Goal: Task Accomplishment & Management: Manage account settings

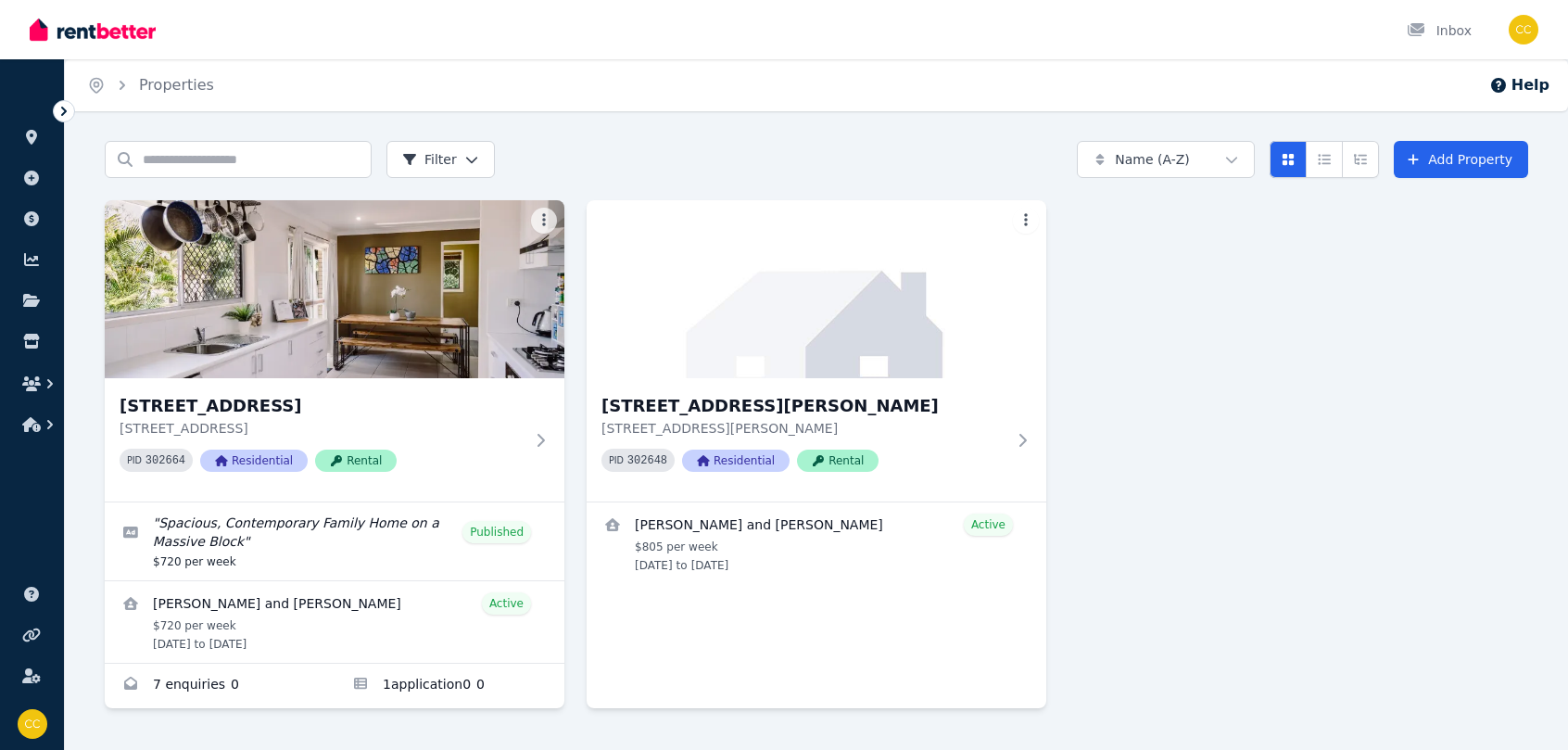
click at [64, 111] on icon at bounding box center [65, 111] width 19 height 19
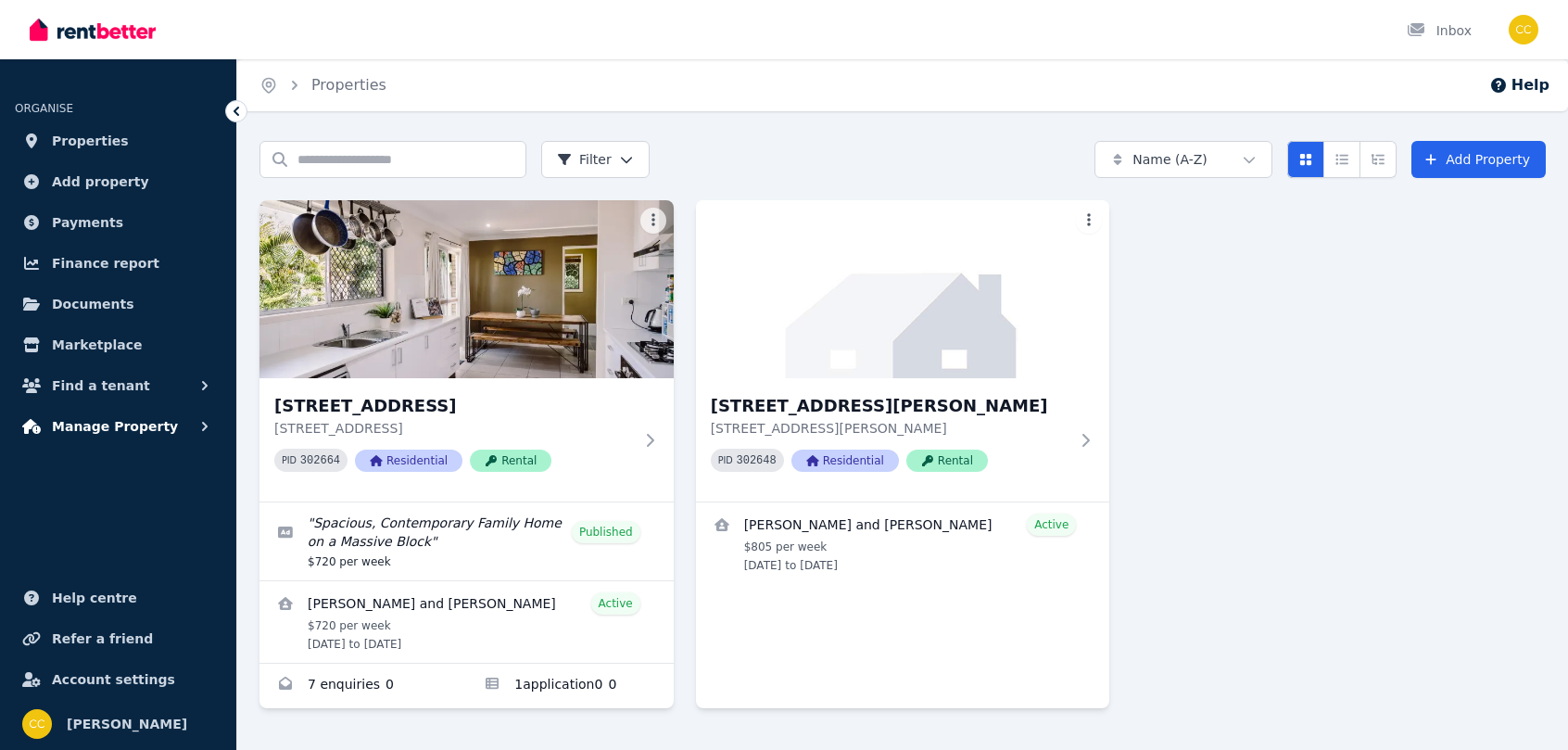
click at [152, 434] on span "Manage Property" at bounding box center [115, 426] width 126 height 22
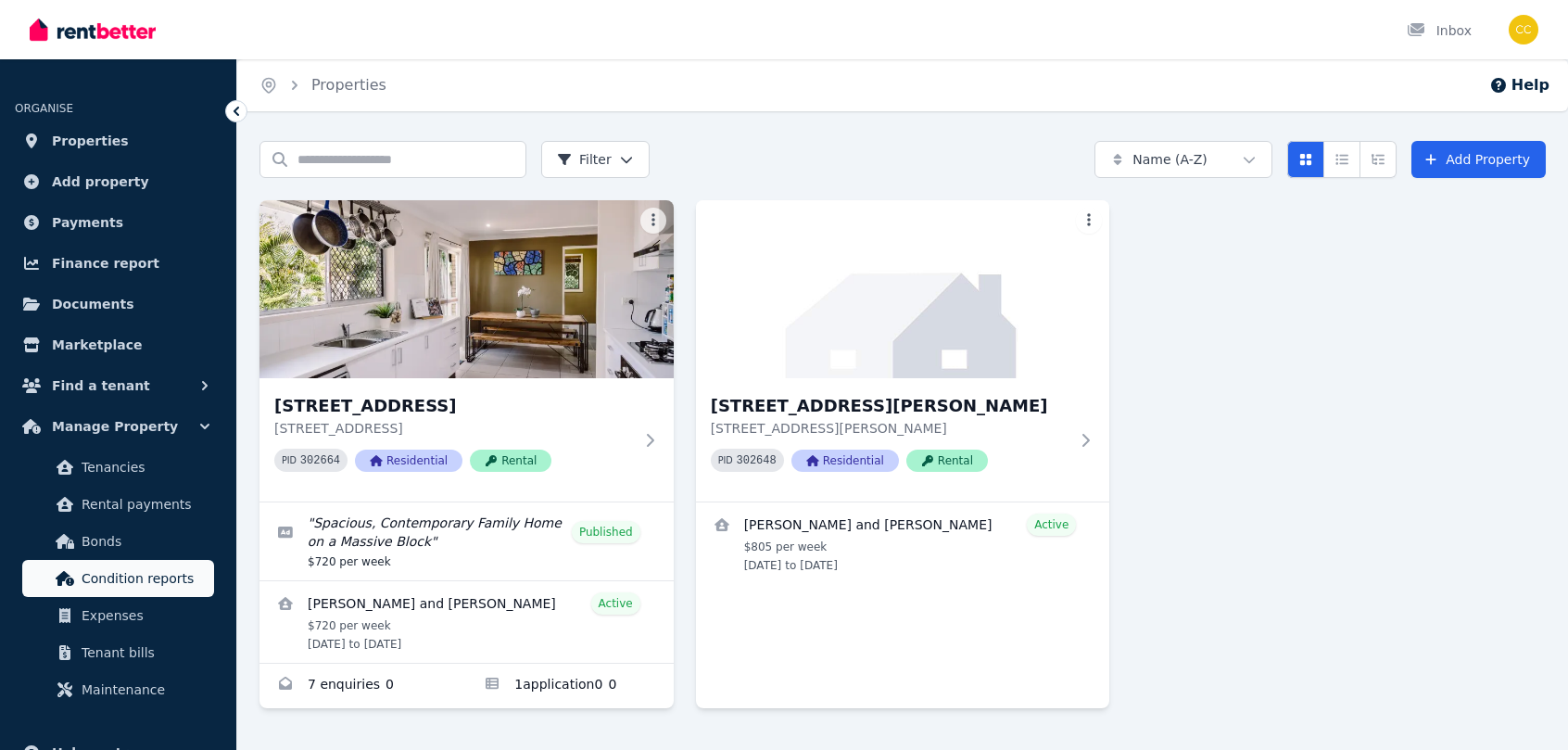
click at [176, 520] on span "Condition reports" at bounding box center [144, 578] width 125 height 22
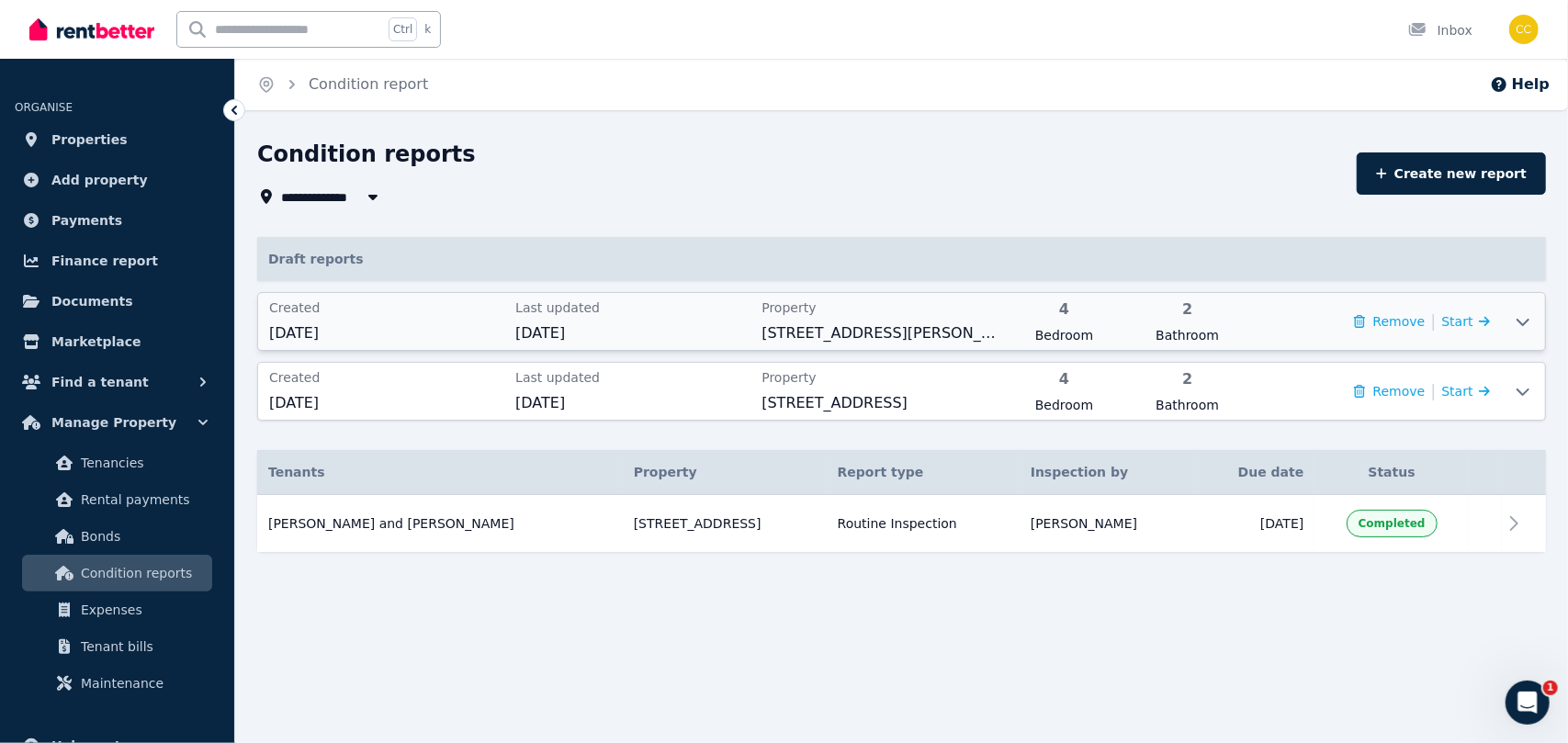
click at [1162, 333] on div at bounding box center [1523, 321] width 44 height 57
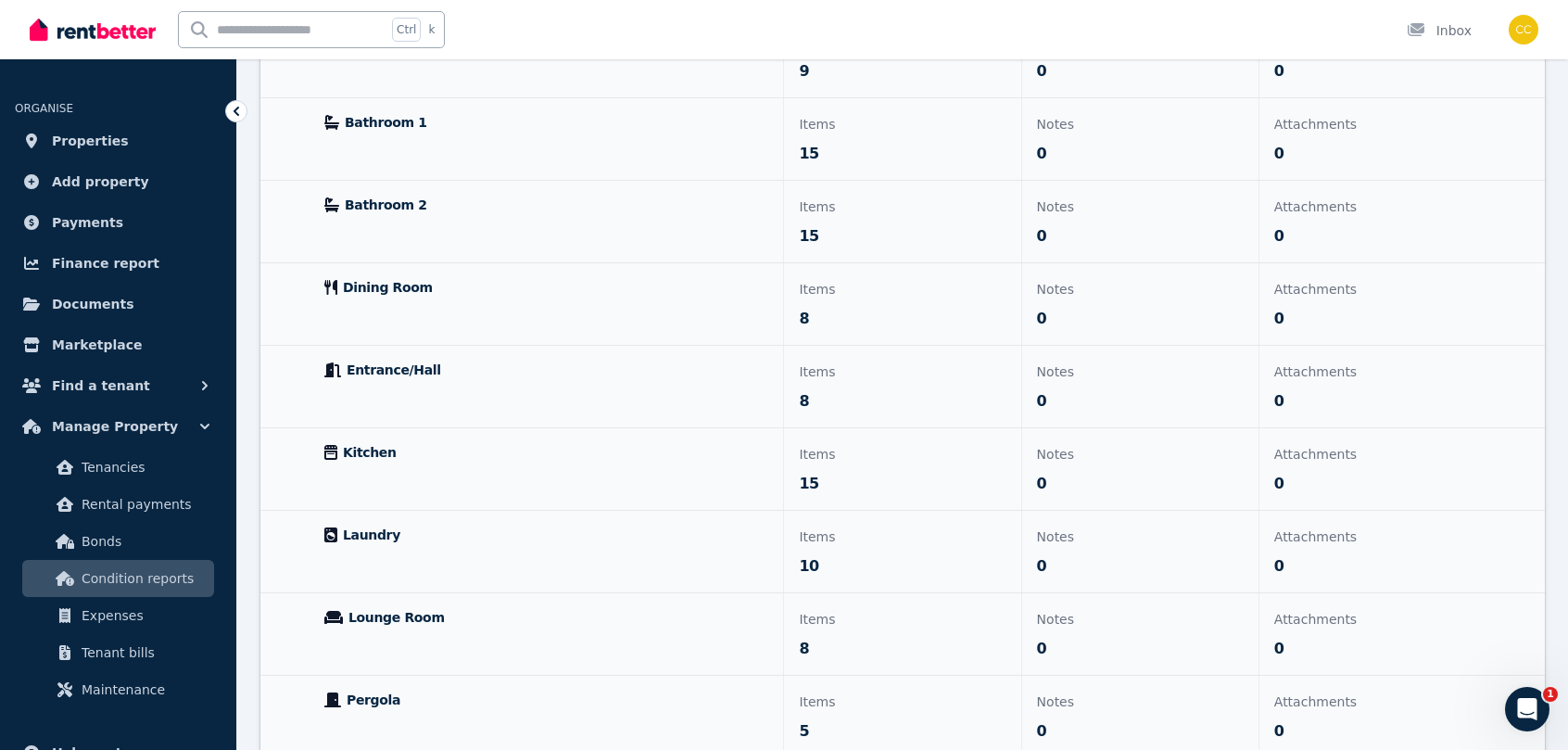
scroll to position [586, 0]
click at [504, 390] on div "Entrance/Hall" at bounding box center [546, 386] width 473 height 82
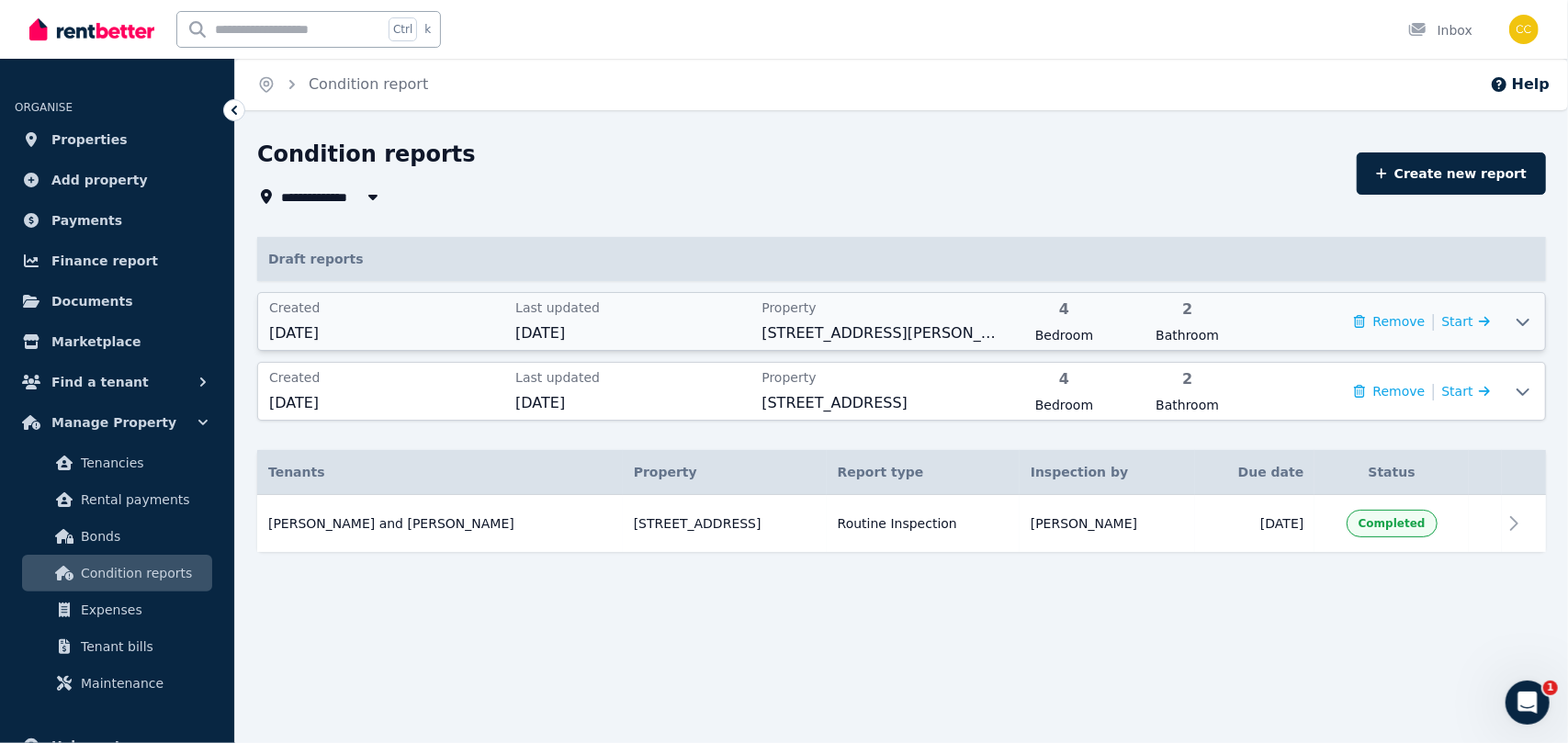
click at [1162, 321] on icon at bounding box center [1523, 321] width 22 height 15
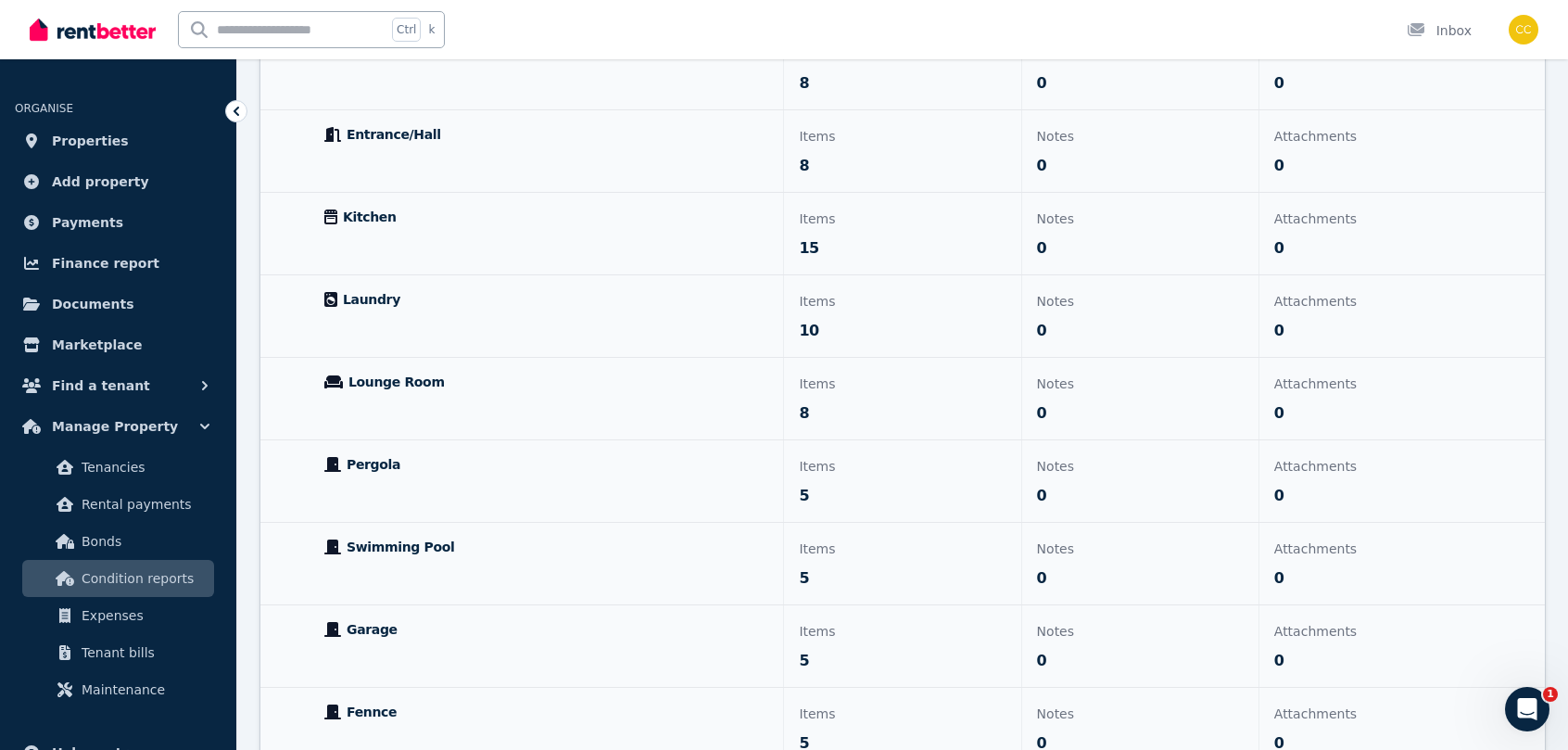
scroll to position [860, 0]
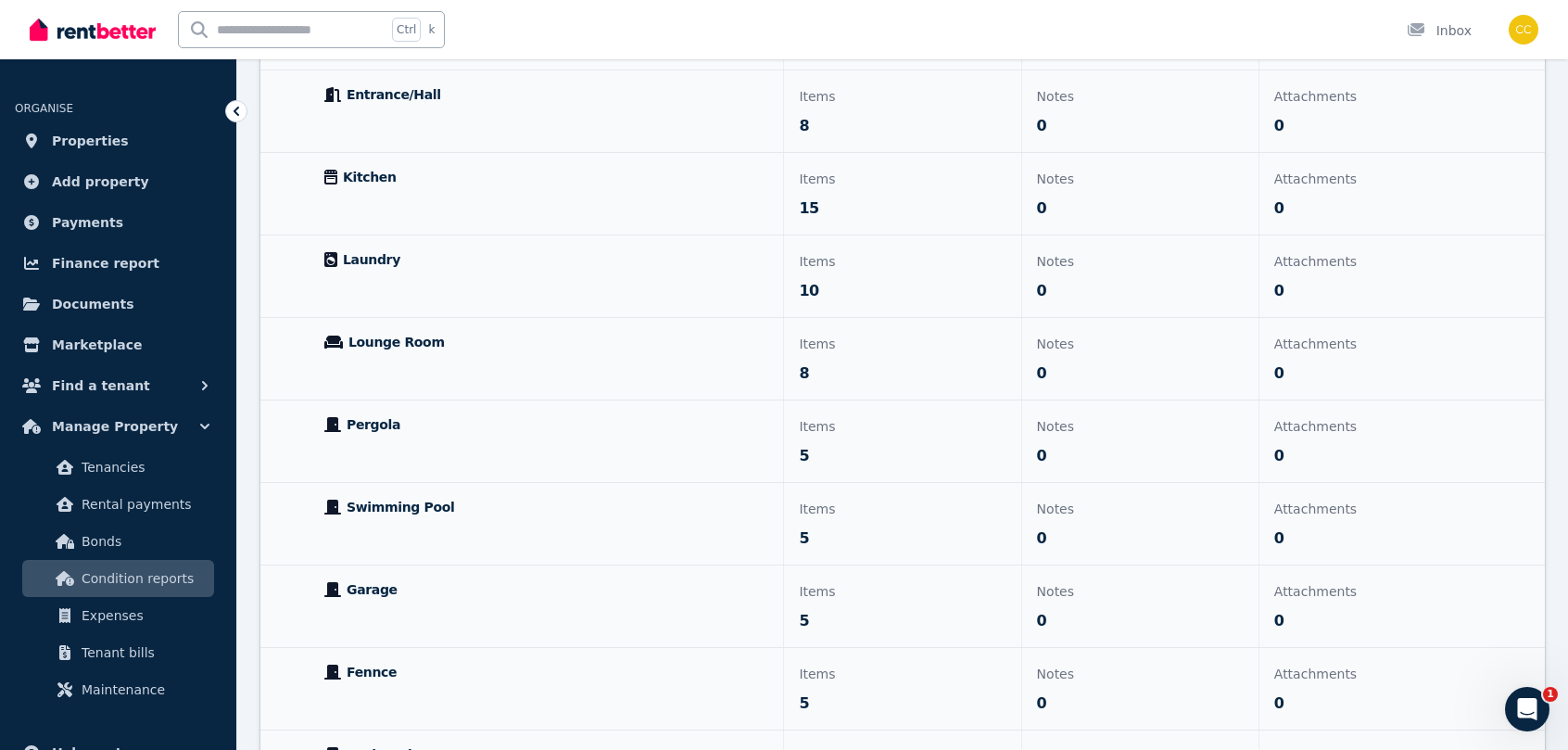
click at [683, 520] on div "Swimming Pool" at bounding box center [546, 524] width 473 height 82
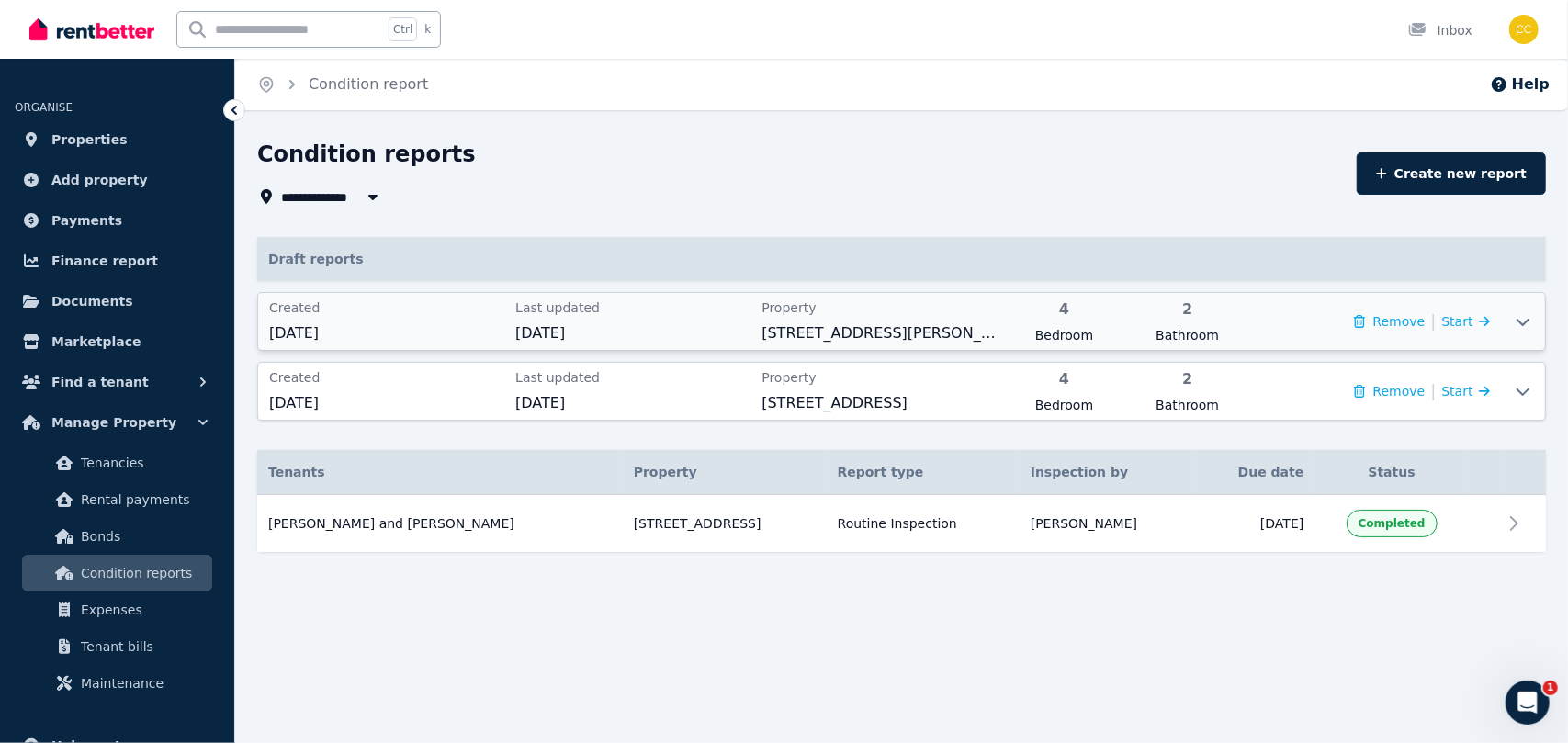
click at [1162, 327] on icon at bounding box center [1523, 321] width 22 height 15
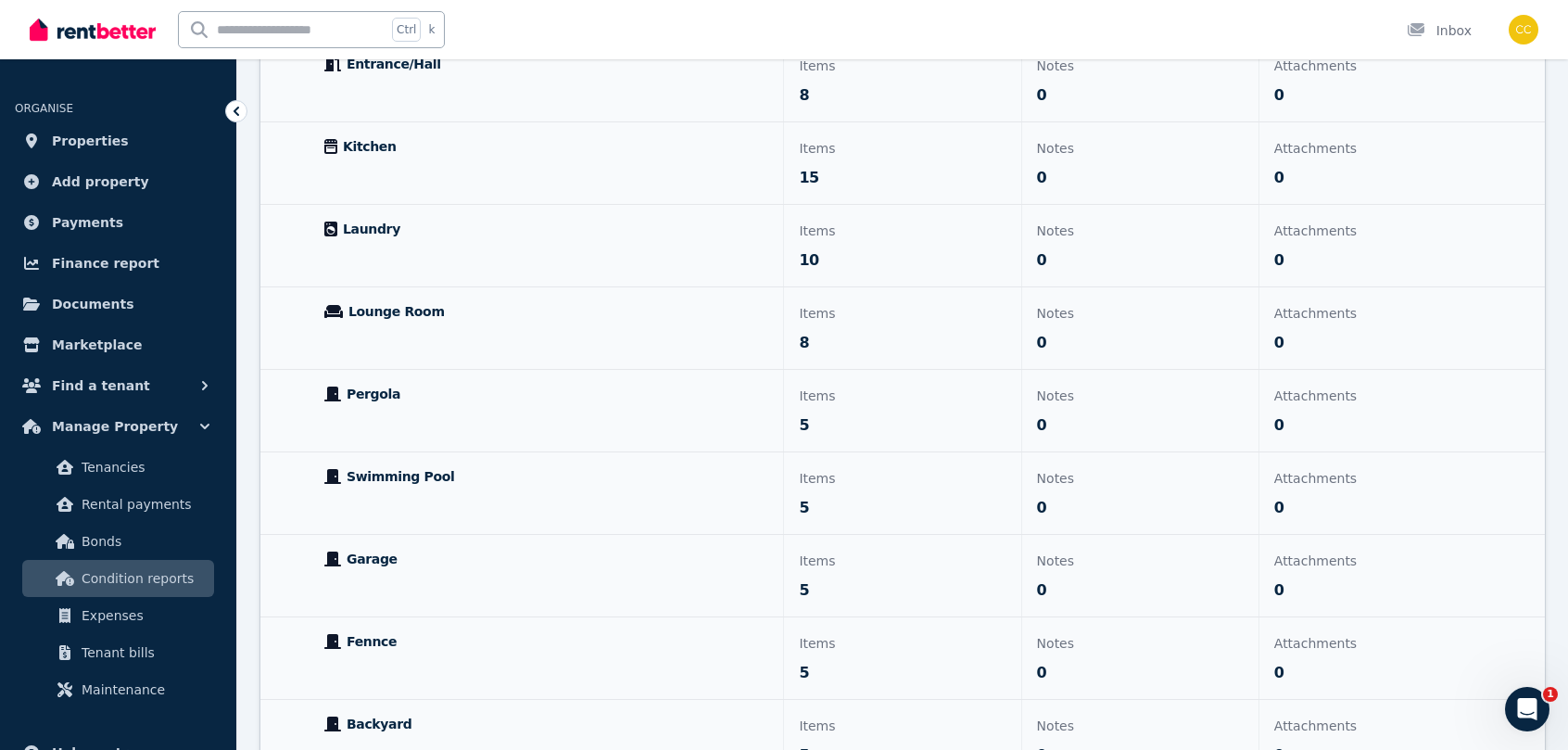
scroll to position [892, 0]
click at [506, 481] on div "Swimming Pool" at bounding box center [546, 492] width 473 height 82
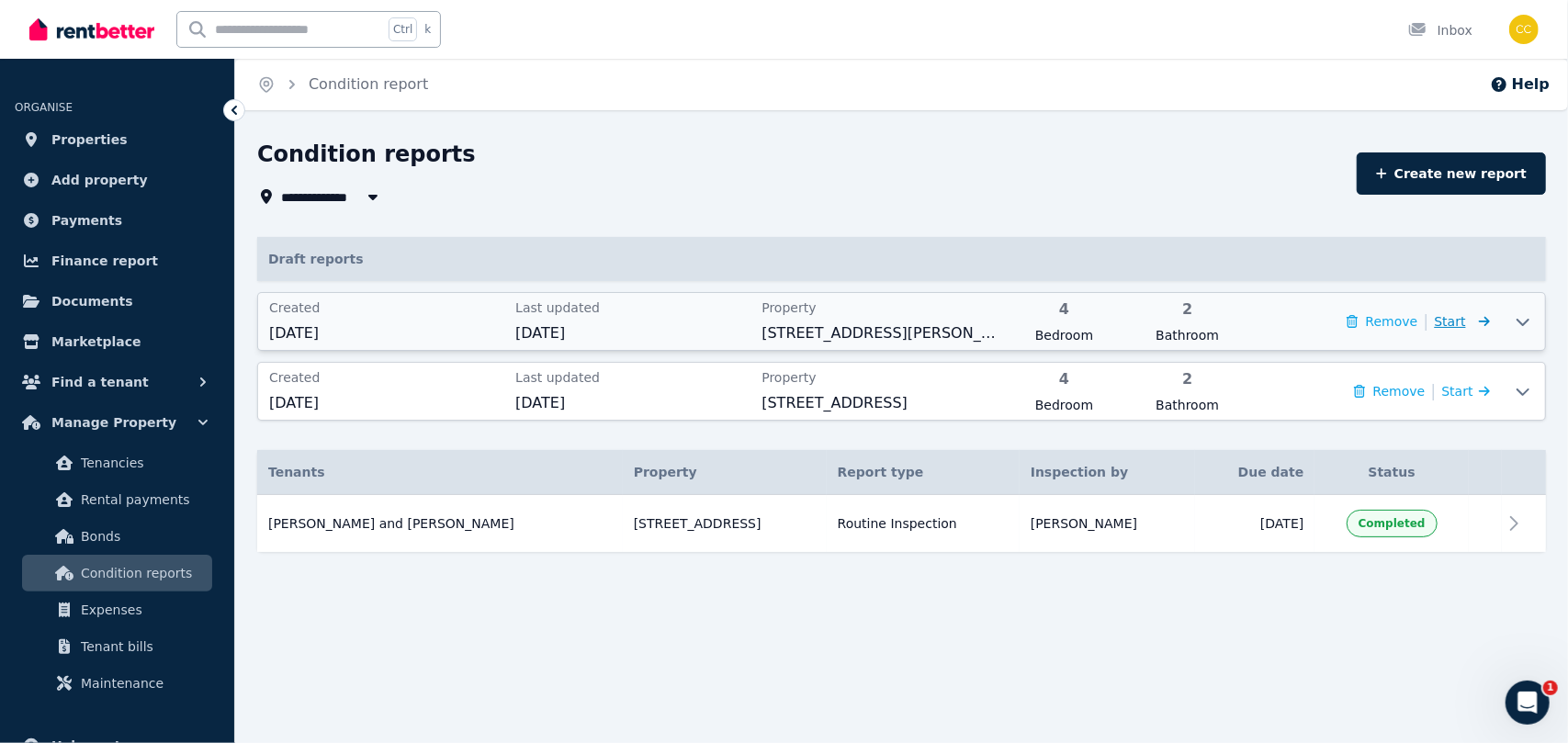
click at [1162, 322] on span "Start" at bounding box center [1450, 321] width 31 height 15
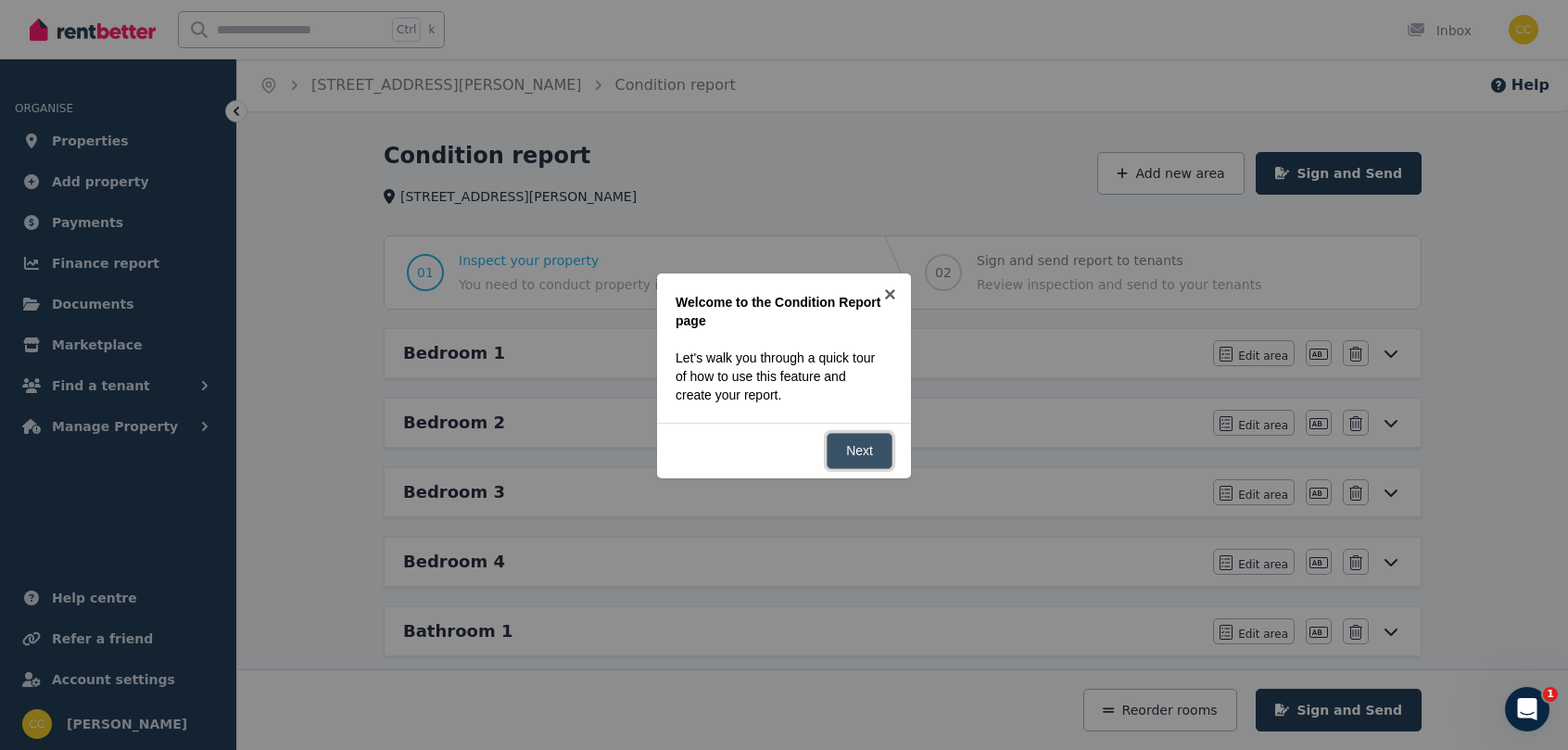
click at [870, 451] on link "Next" at bounding box center [859, 451] width 66 height 36
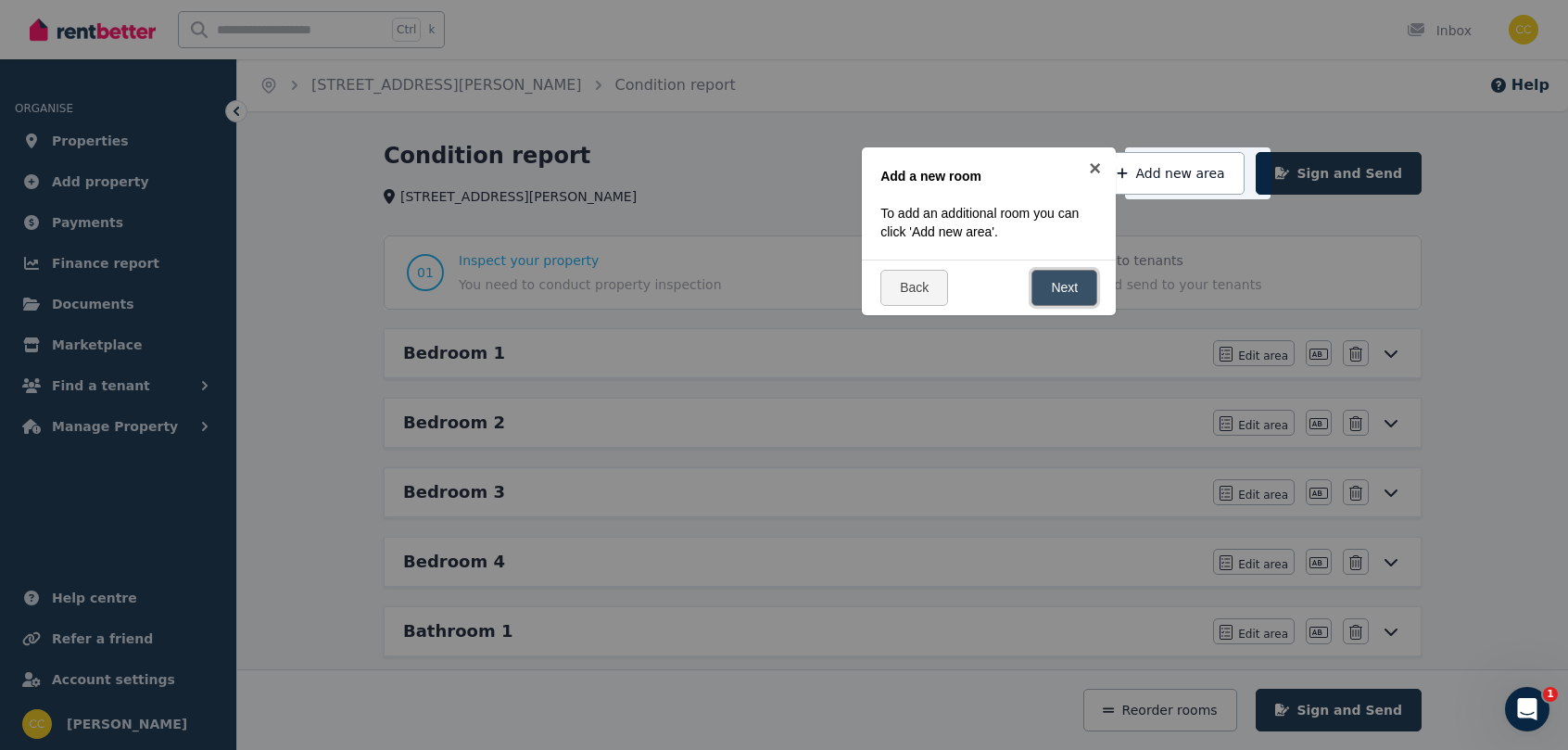
click at [1062, 291] on link "Next" at bounding box center [1063, 288] width 66 height 36
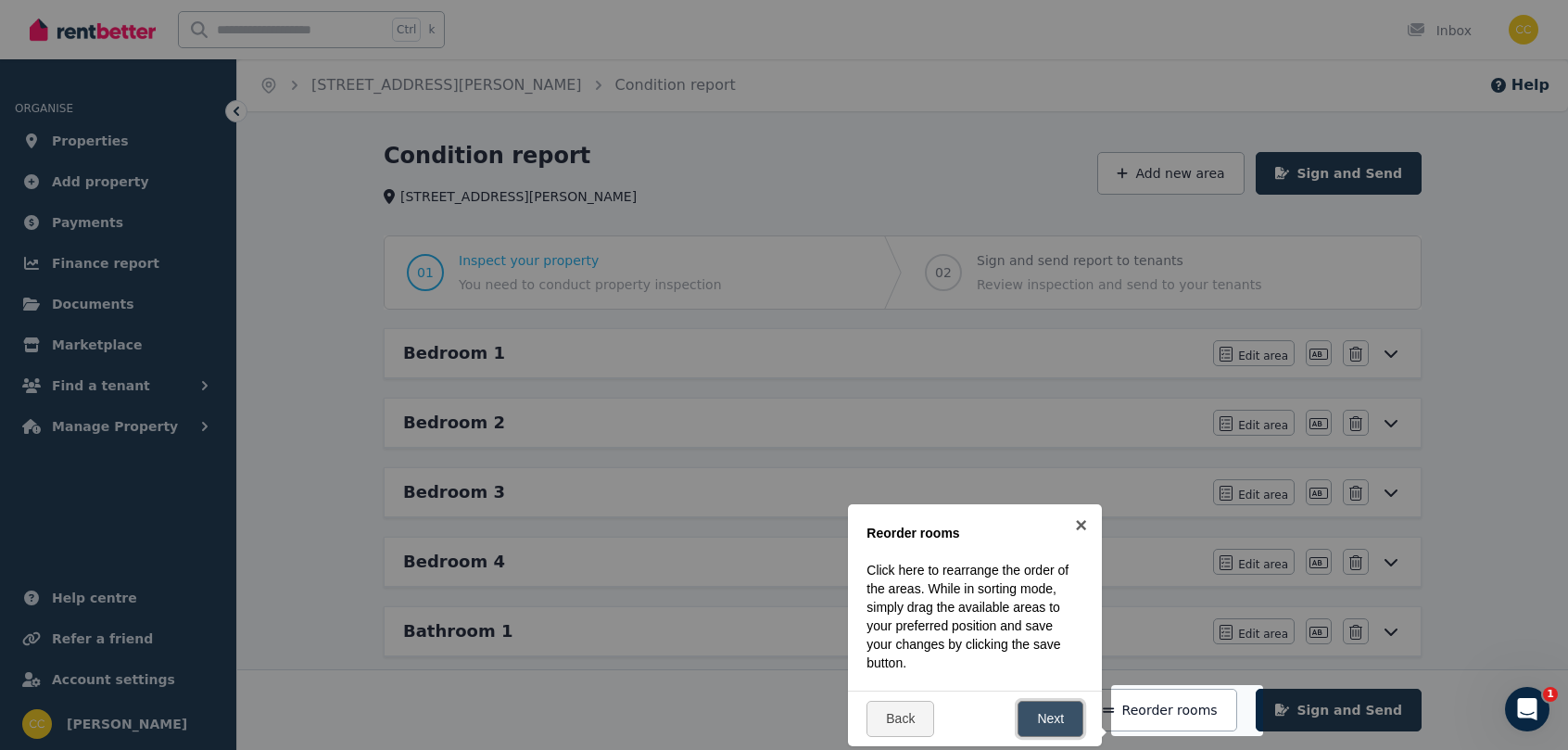
scroll to position [363, 0]
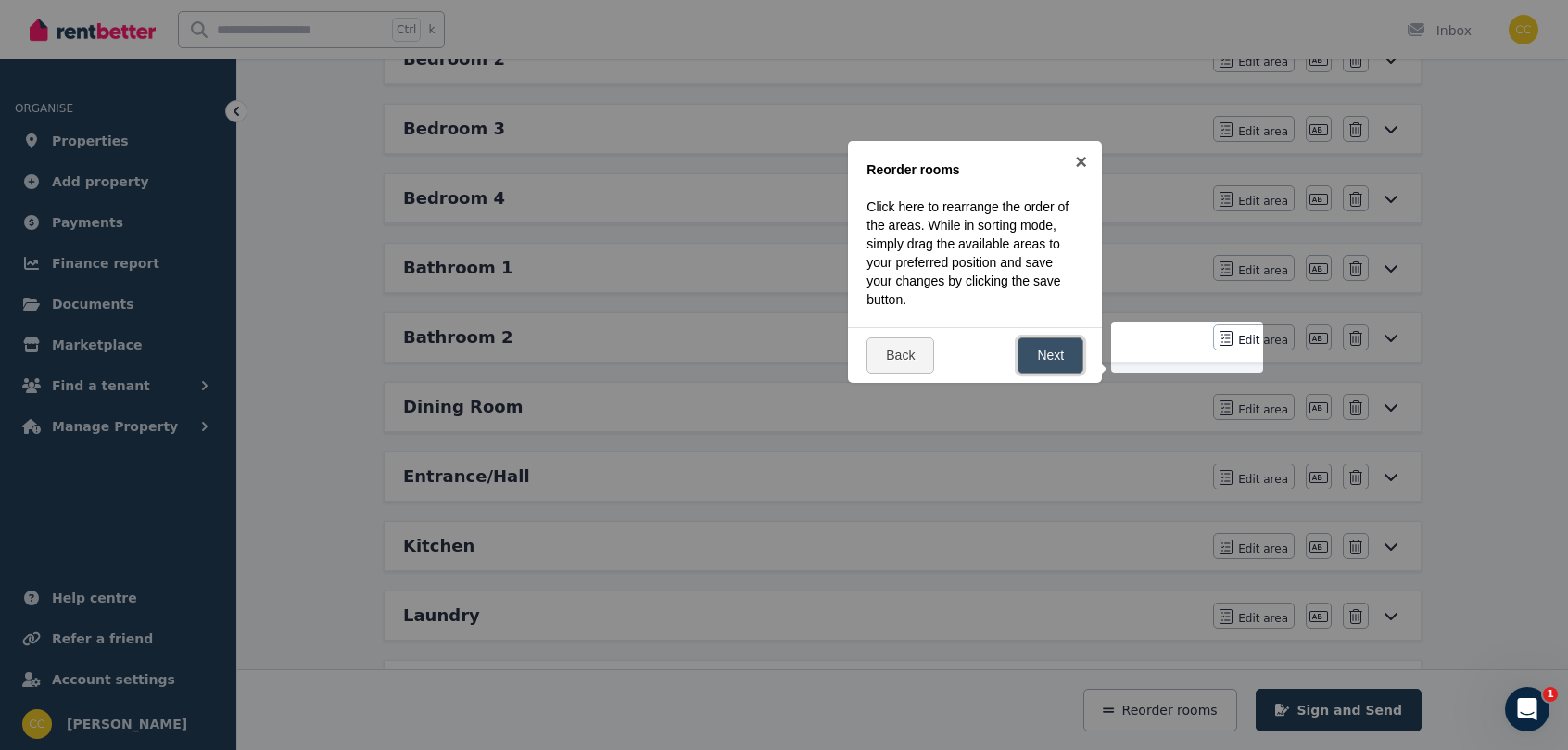
click at [1057, 361] on link "Next" at bounding box center [1050, 356] width 66 height 36
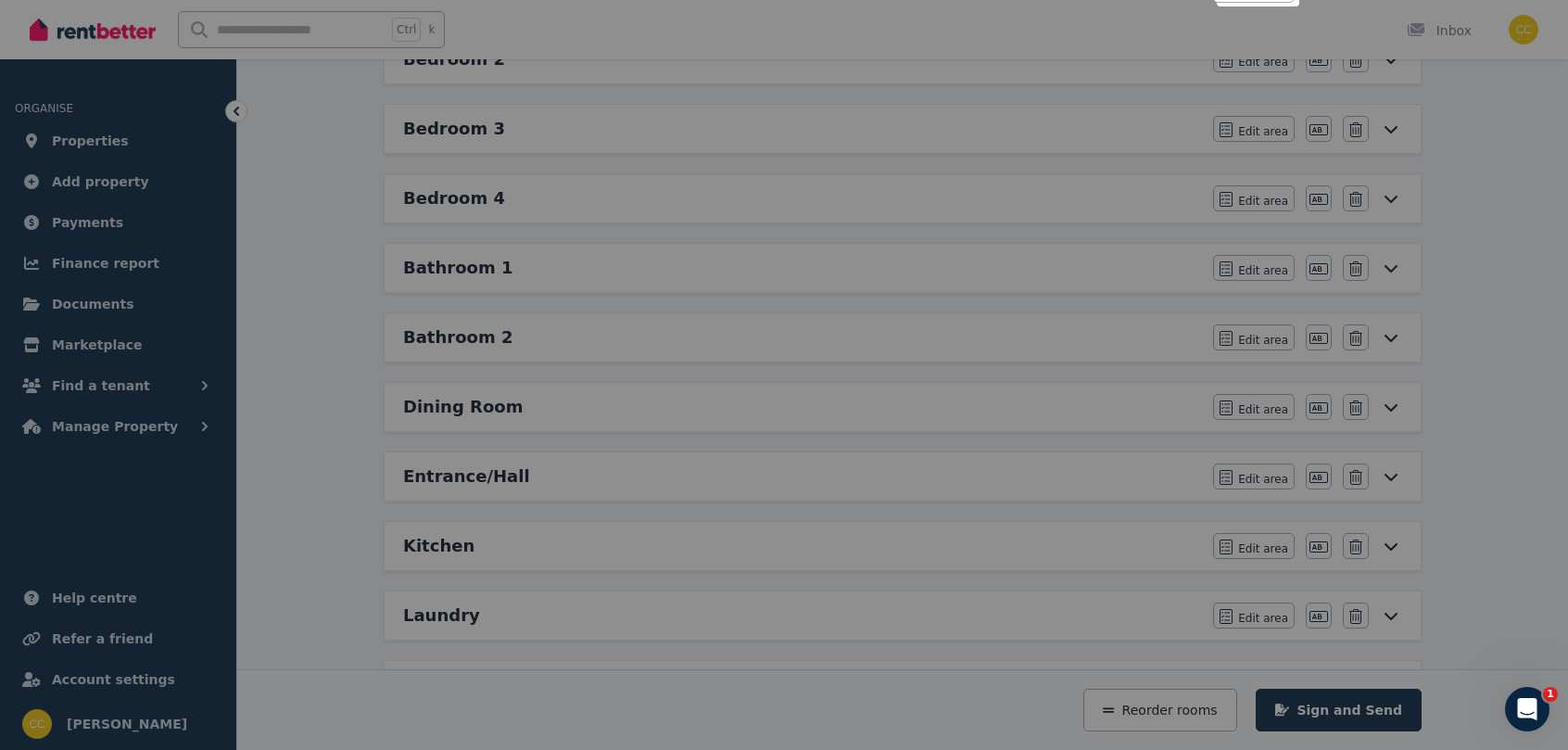
scroll to position [0, 0]
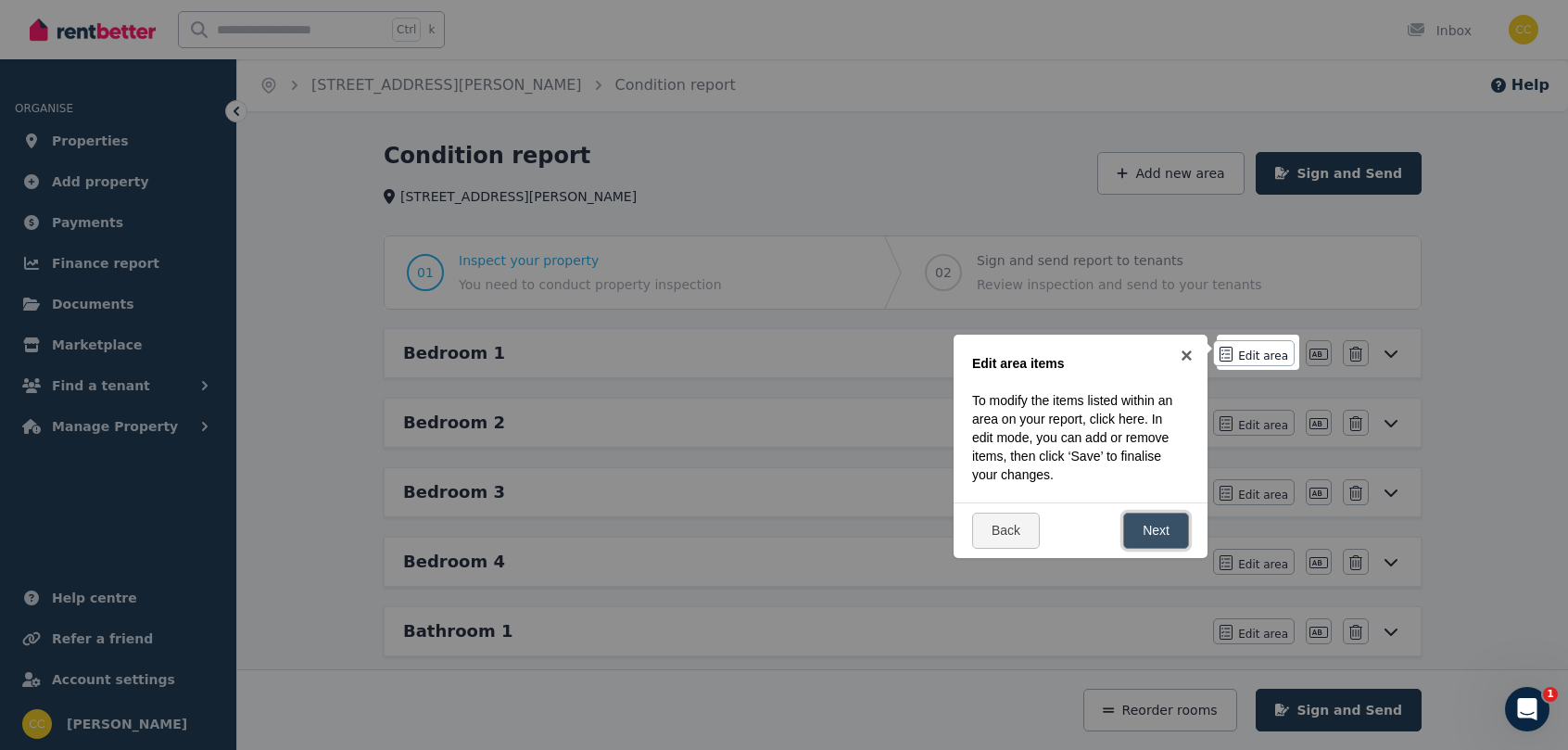
click at [1163, 520] on link "Next" at bounding box center [1156, 530] width 66 height 36
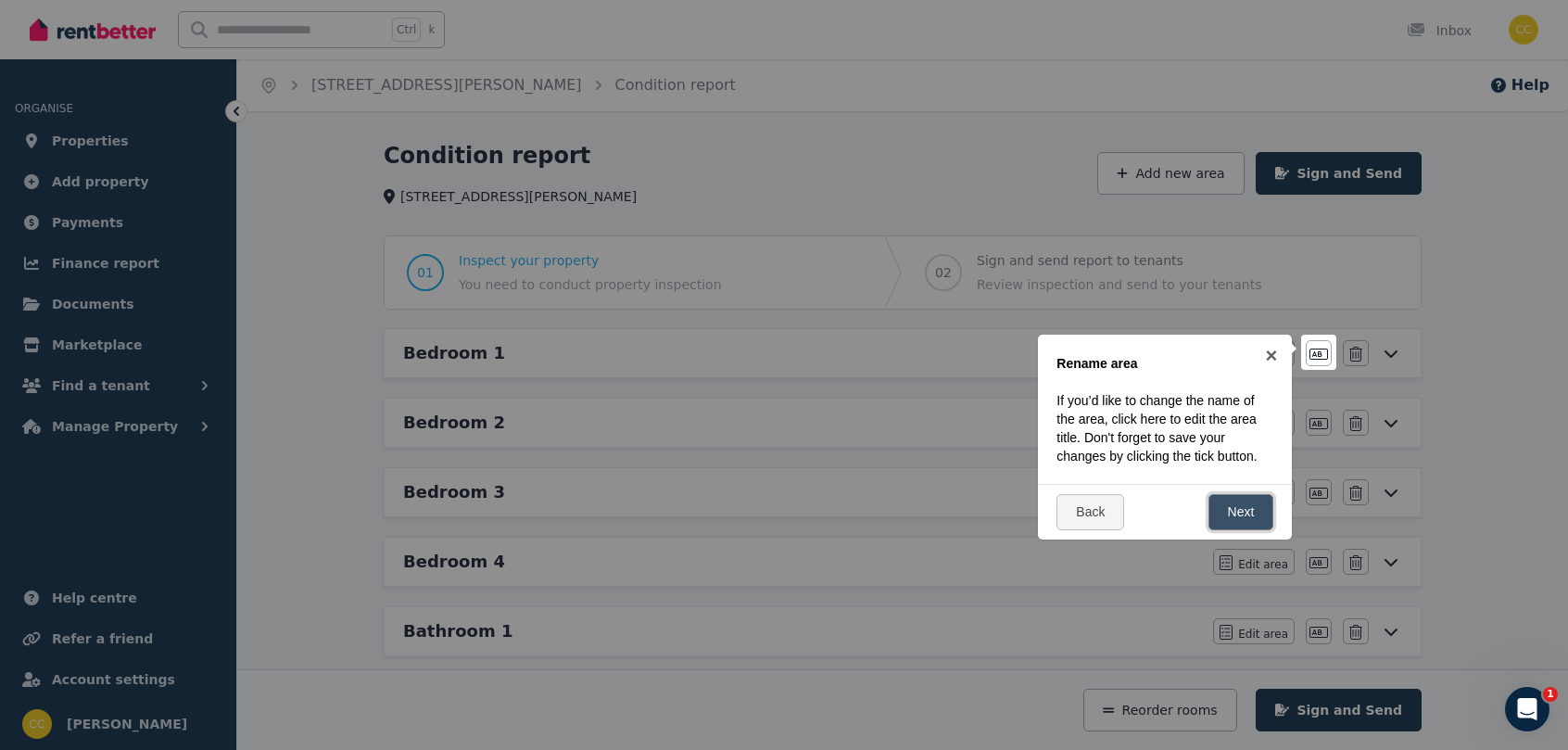
click at [1172, 520] on link "Next" at bounding box center [1240, 512] width 66 height 36
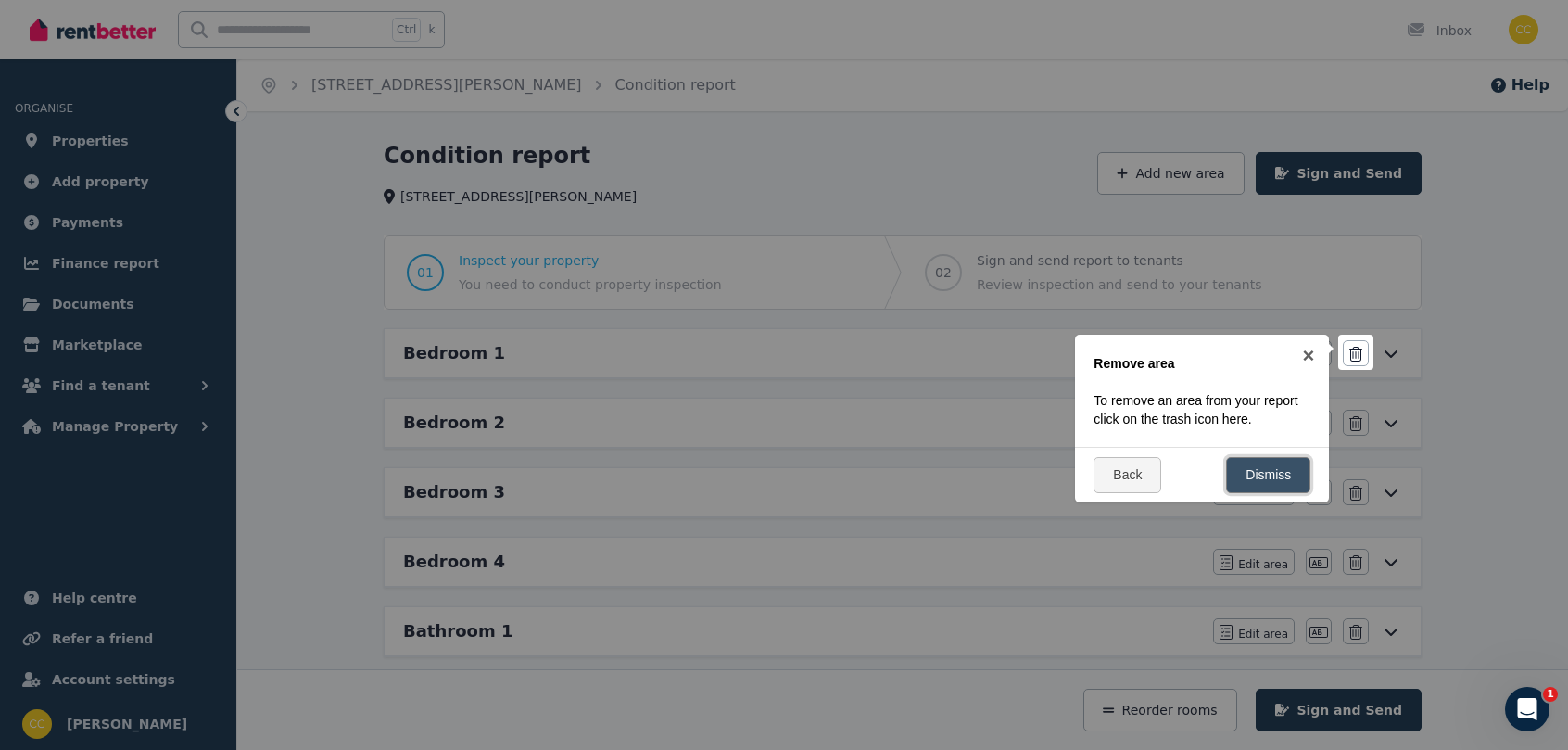
click at [1172, 489] on link "Dismiss" at bounding box center [1268, 475] width 85 height 36
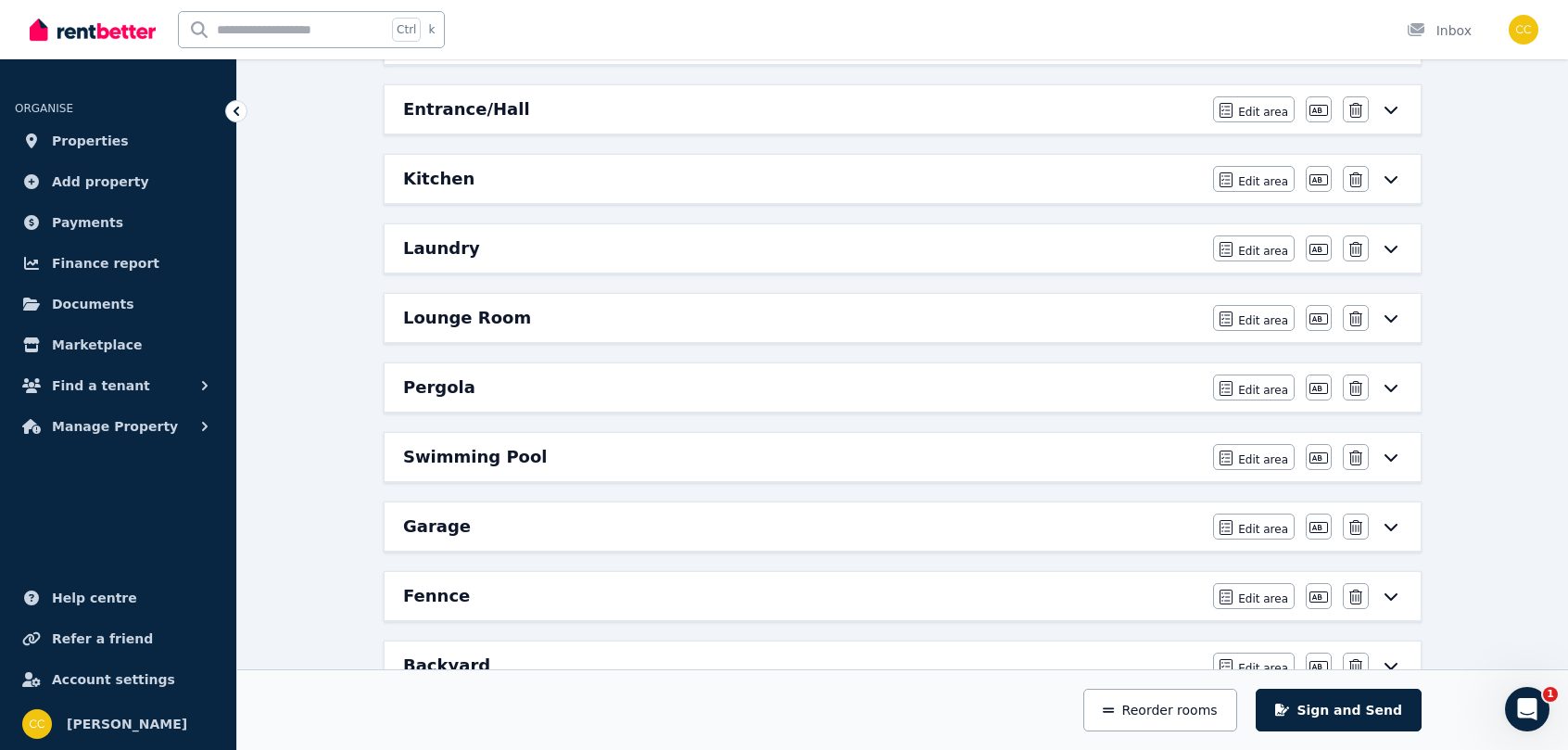
scroll to position [738, 0]
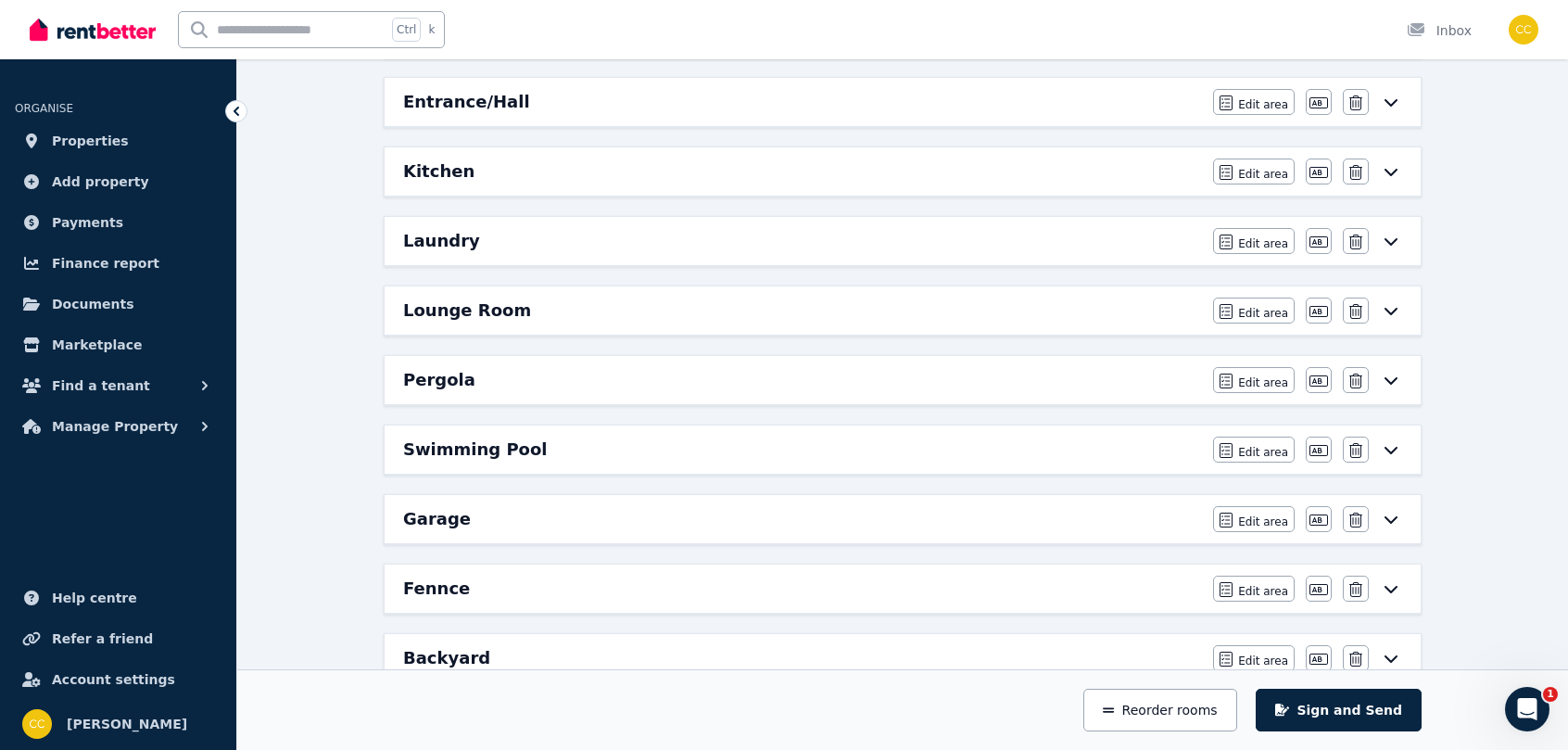
click at [1172, 442] on icon at bounding box center [1390, 450] width 22 height 15
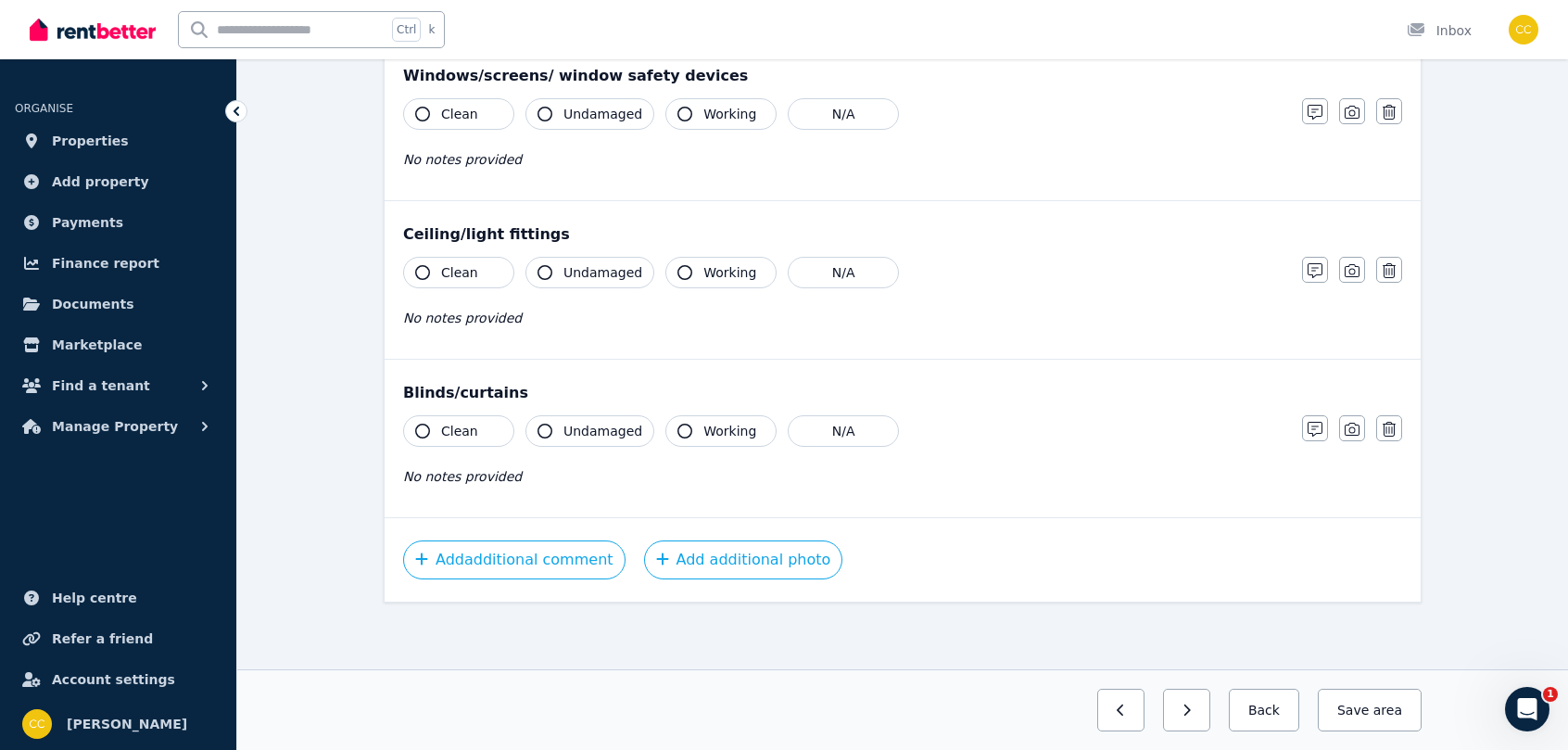
scroll to position [0, 0]
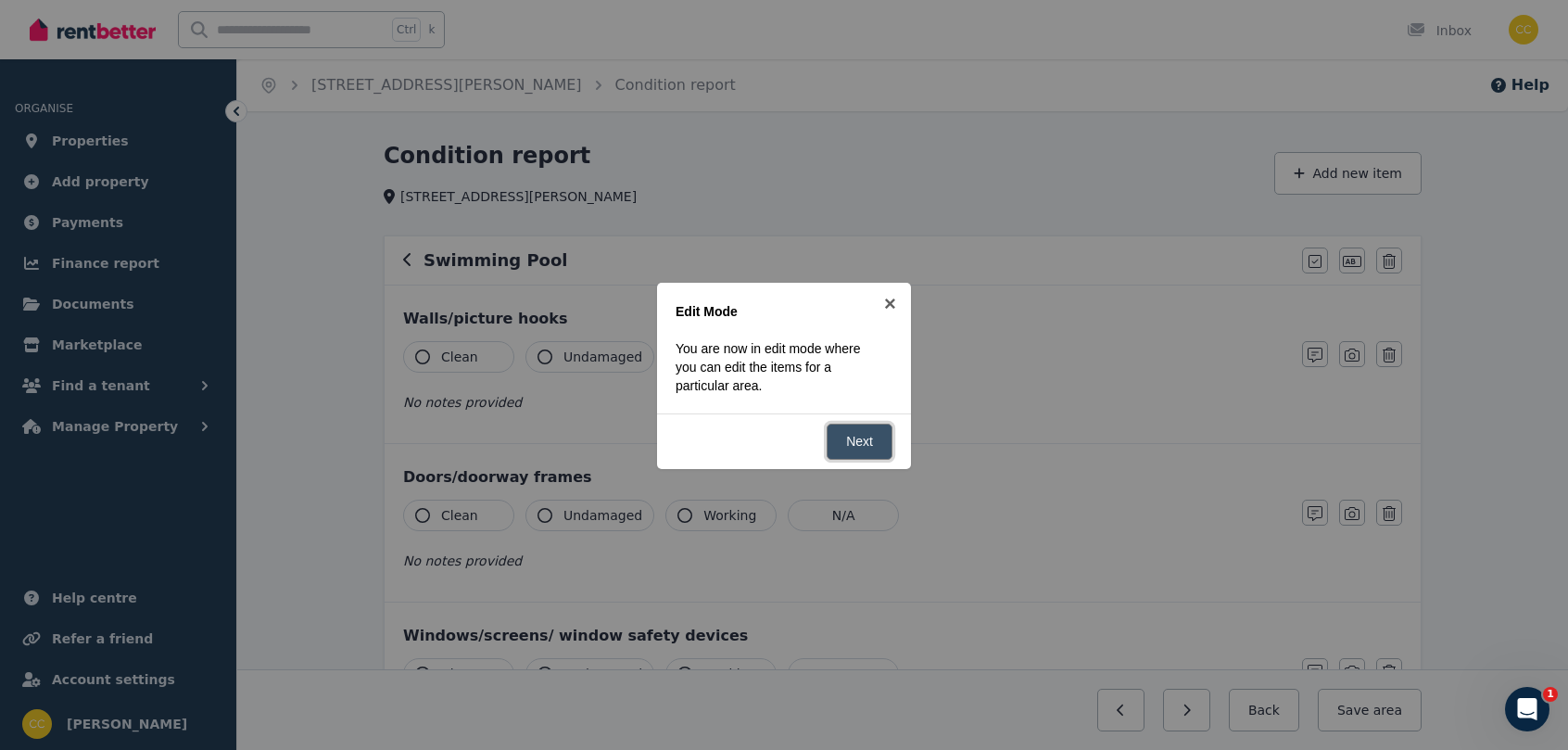
click at [870, 445] on link "Next" at bounding box center [859, 442] width 66 height 36
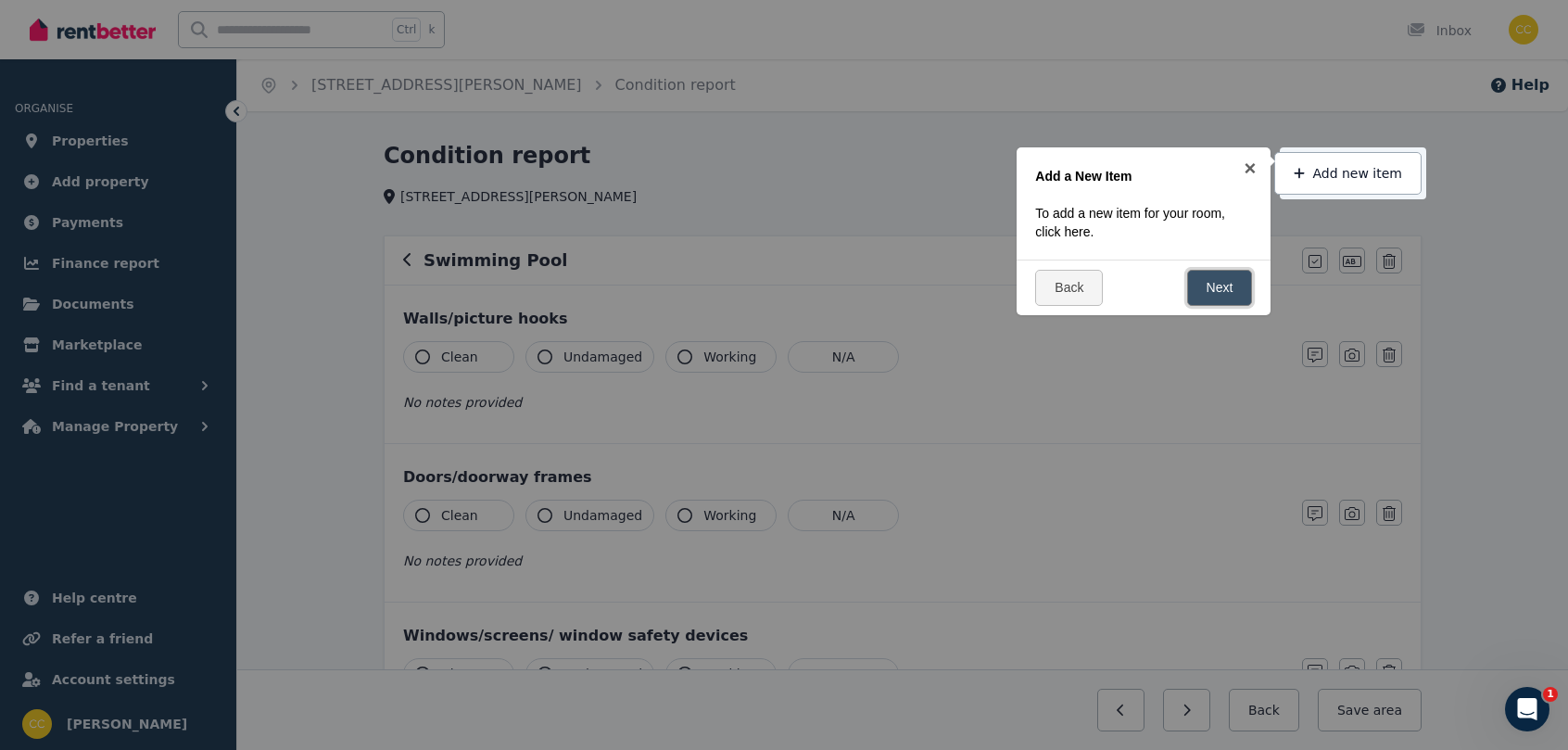
click at [1172, 292] on link "Next" at bounding box center [1219, 288] width 66 height 36
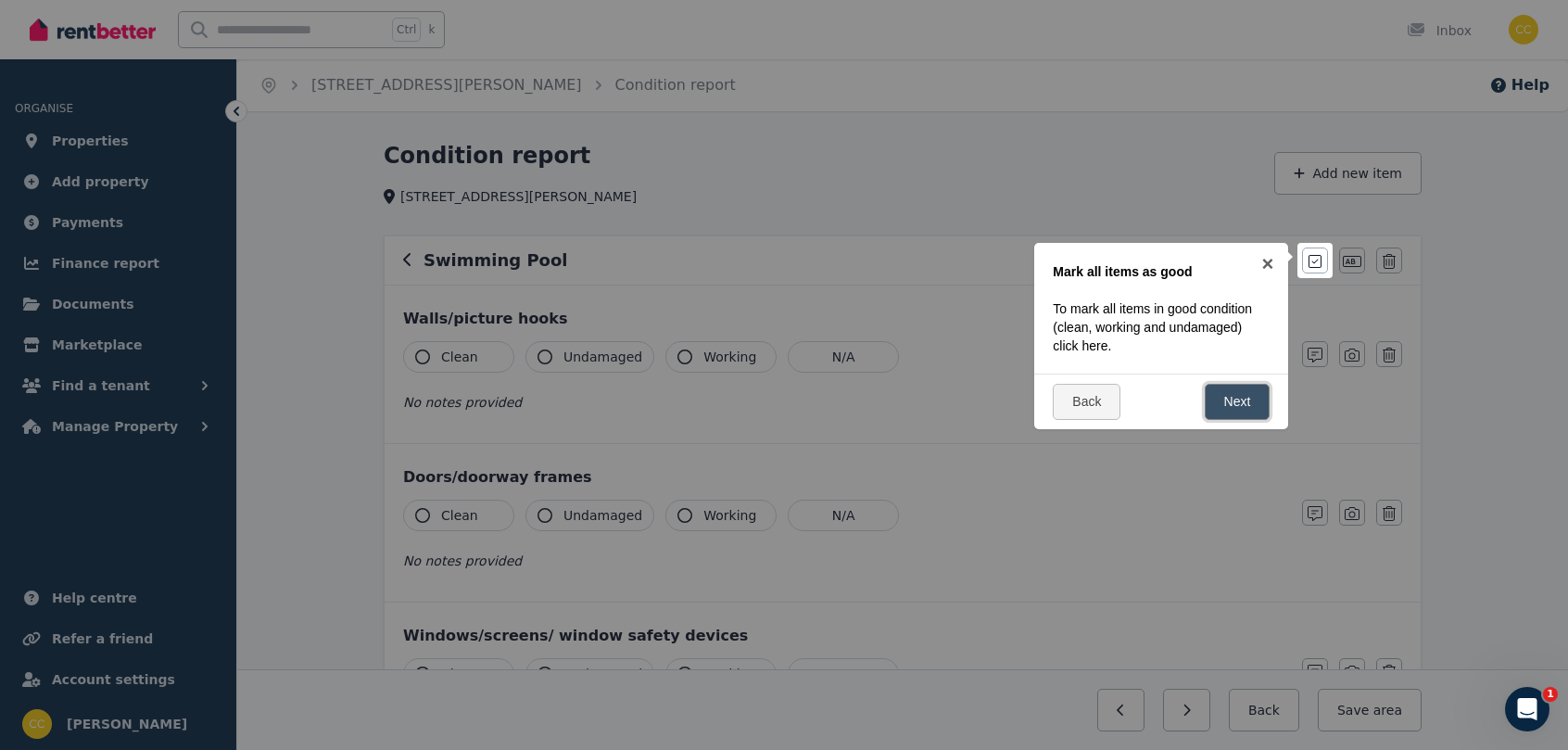
click at [1172, 406] on link "Next" at bounding box center [1237, 402] width 66 height 36
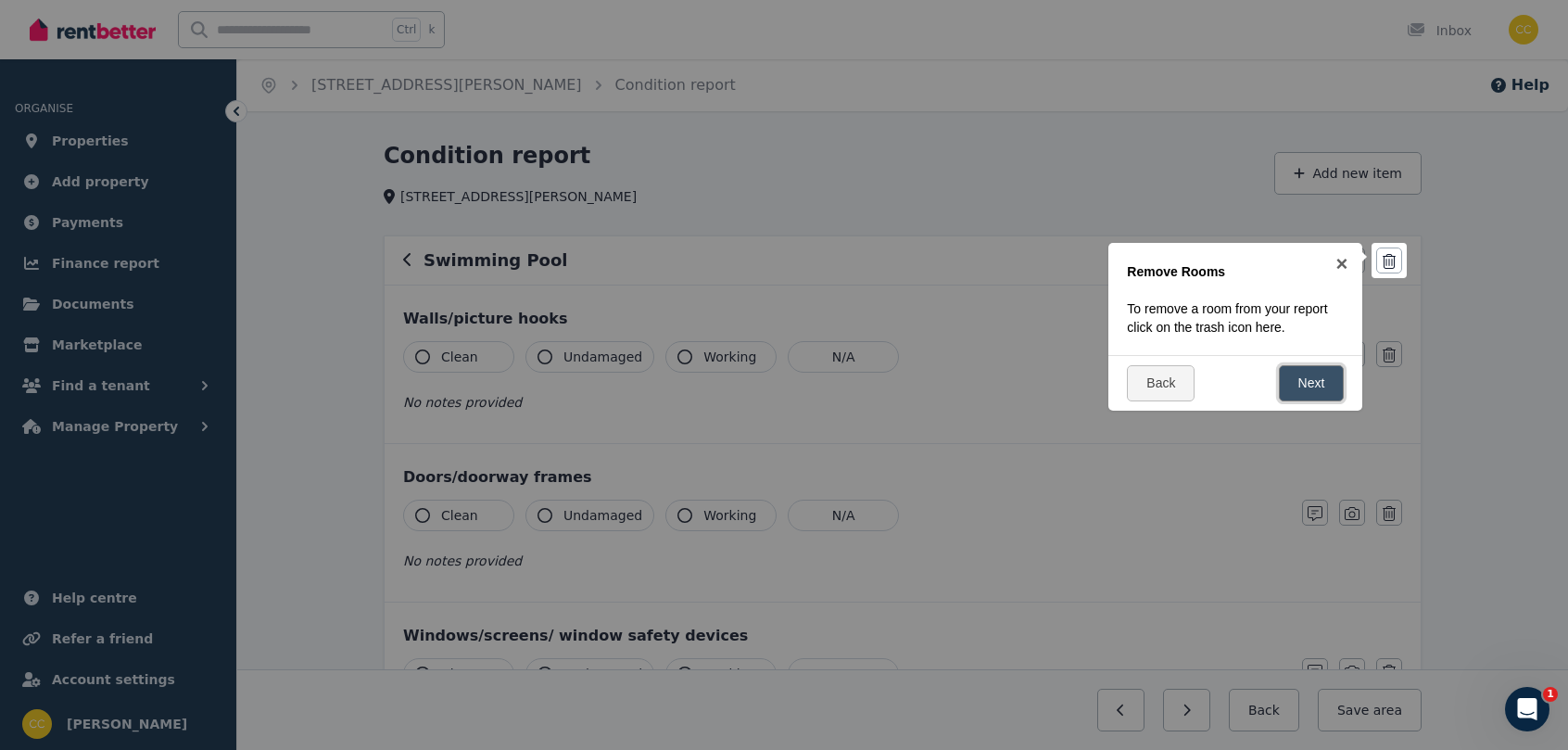
click at [1172, 401] on link "Next" at bounding box center [1311, 383] width 66 height 36
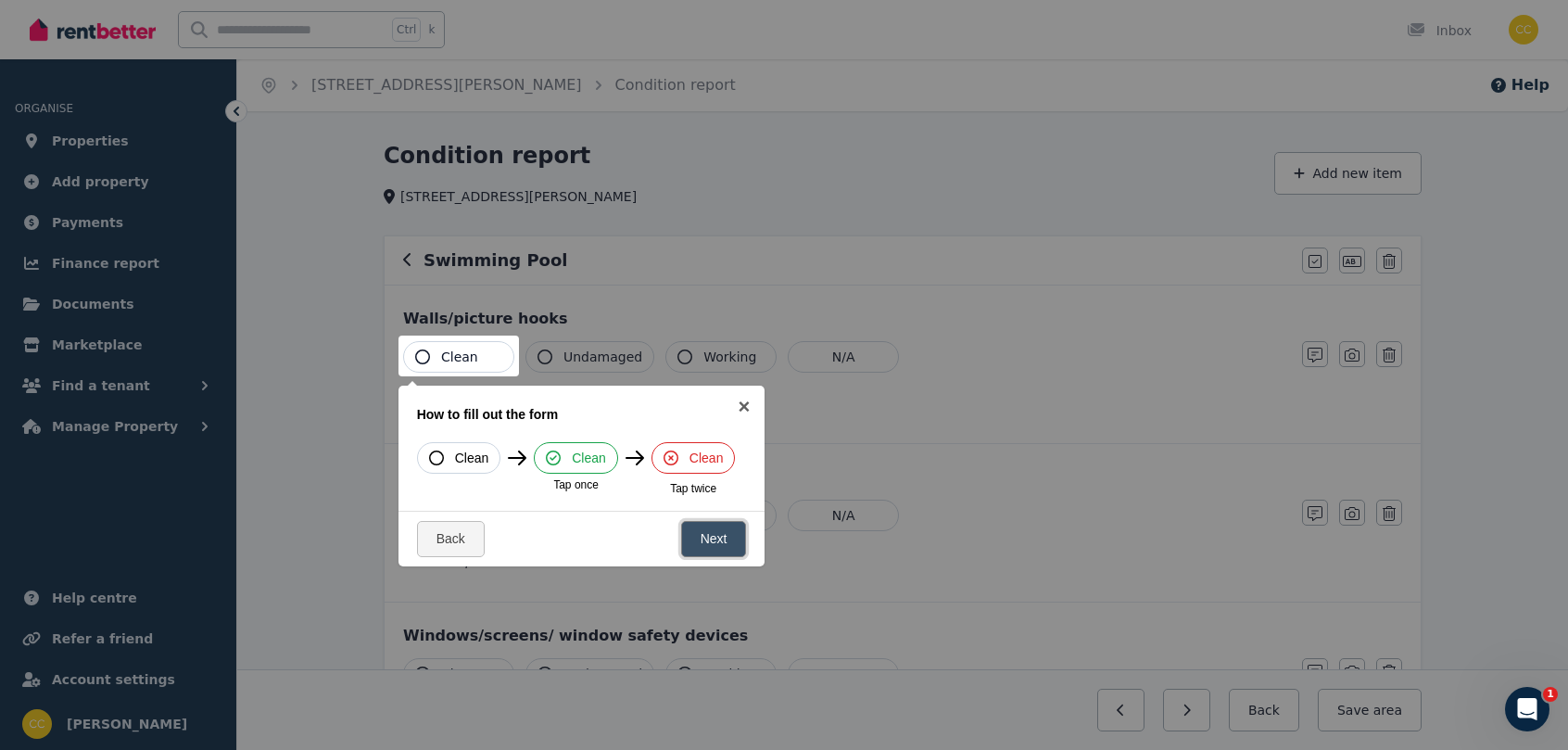
click at [717, 520] on link "Next" at bounding box center [714, 539] width 66 height 36
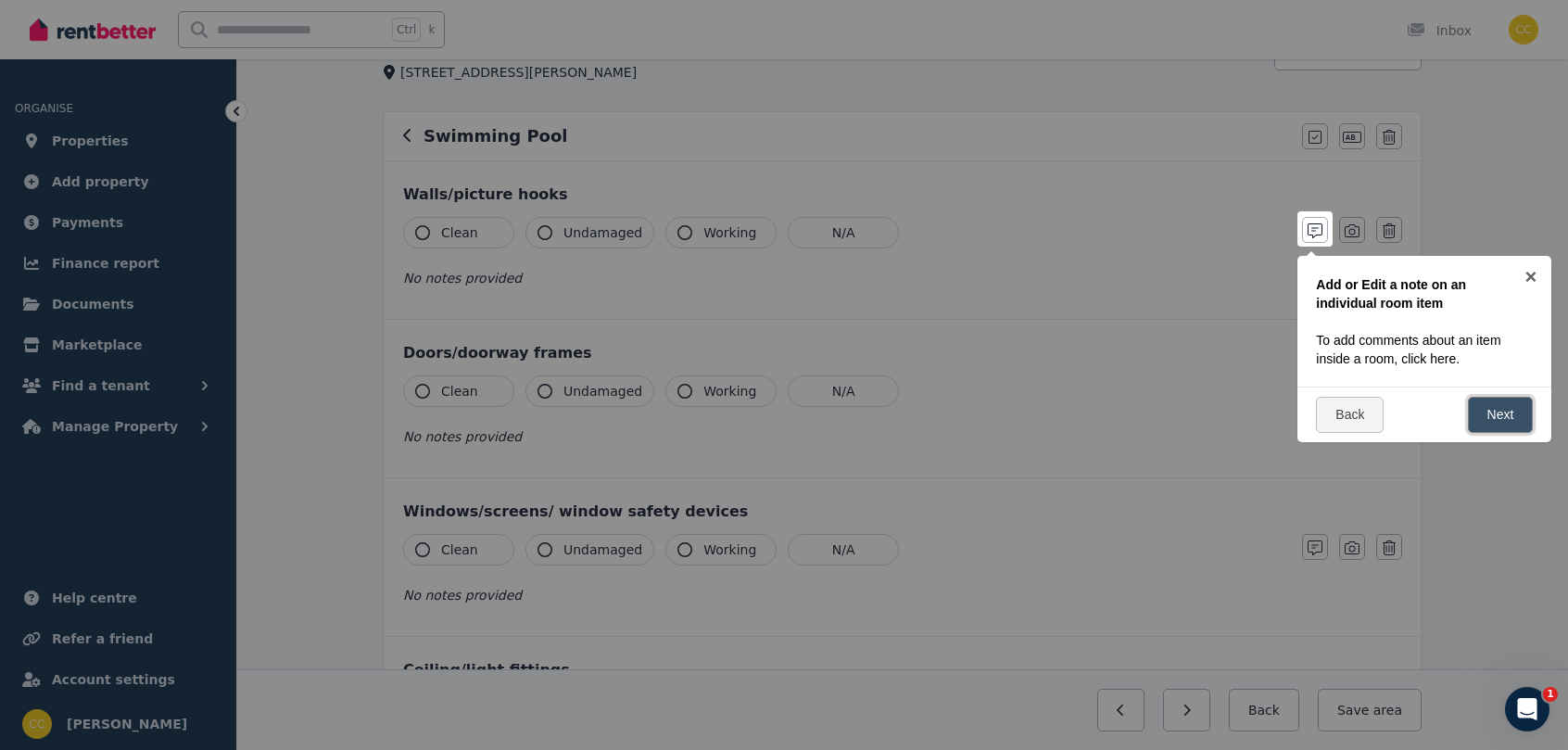
scroll to position [165, 0]
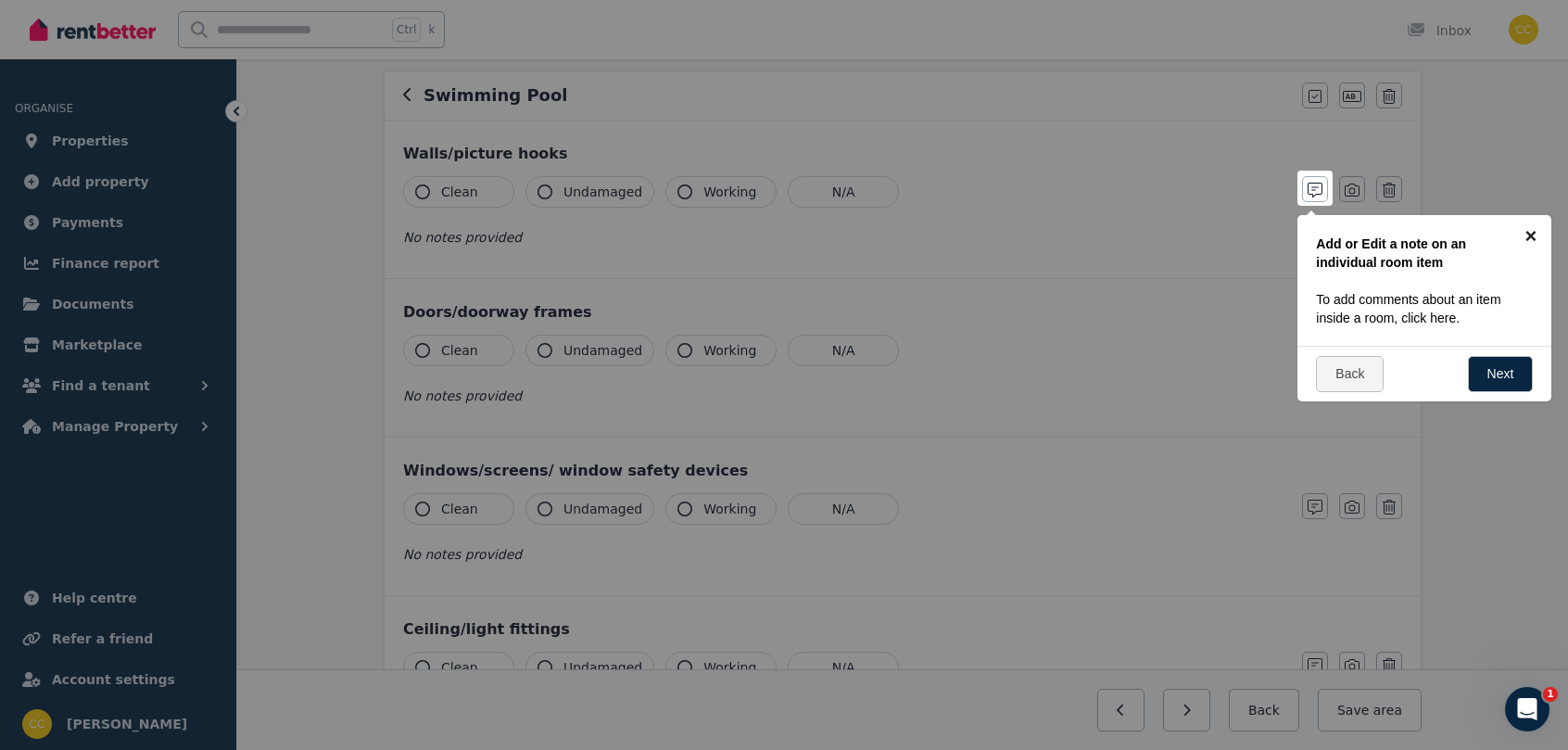
click at [1172, 234] on link "×" at bounding box center [1530, 236] width 42 height 42
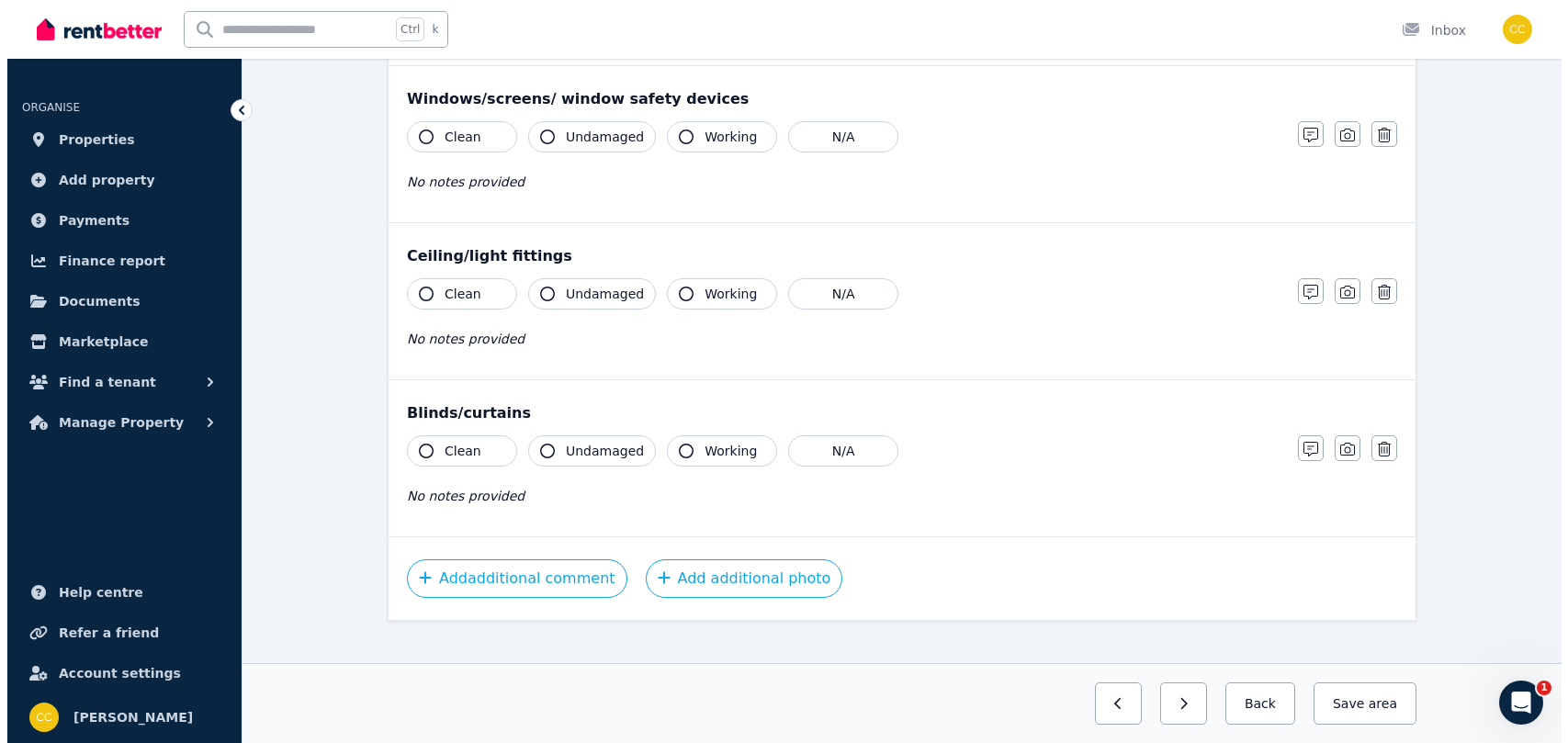
scroll to position [547, 0]
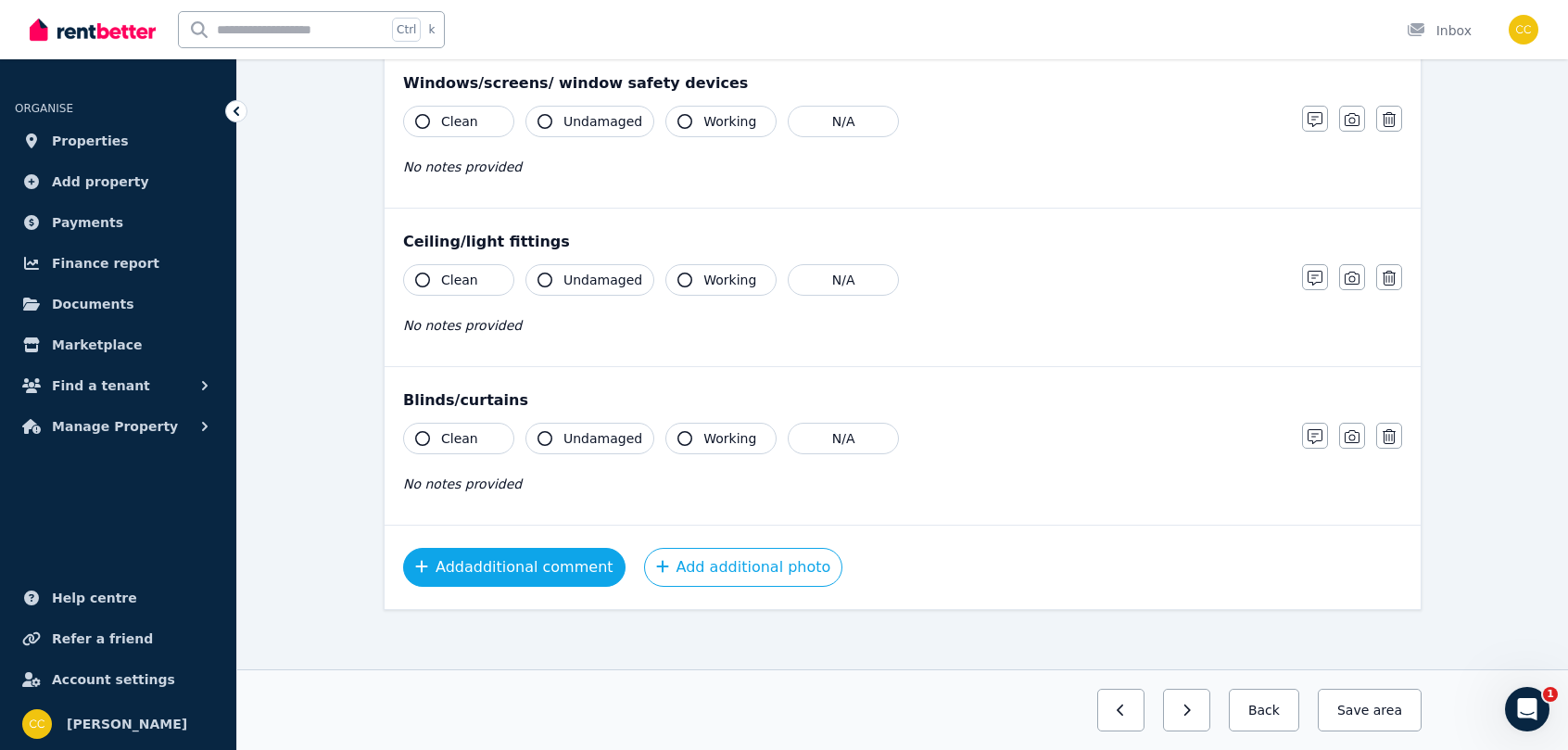
click at [550, 520] on button "Add additional comment" at bounding box center [514, 567] width 222 height 39
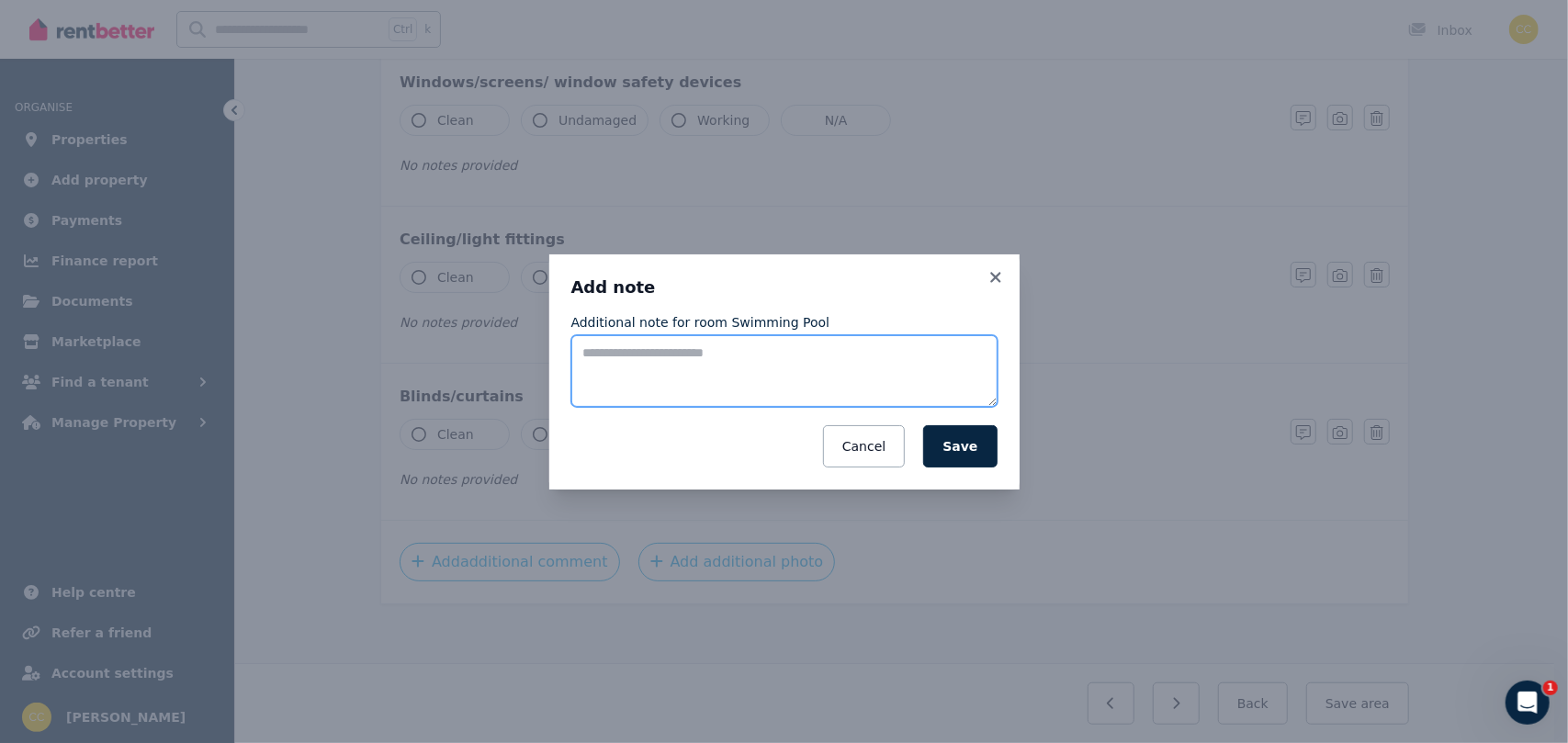
click at [803, 354] on textarea "Additional note for room Swimming Pool" at bounding box center [784, 371] width 426 height 72
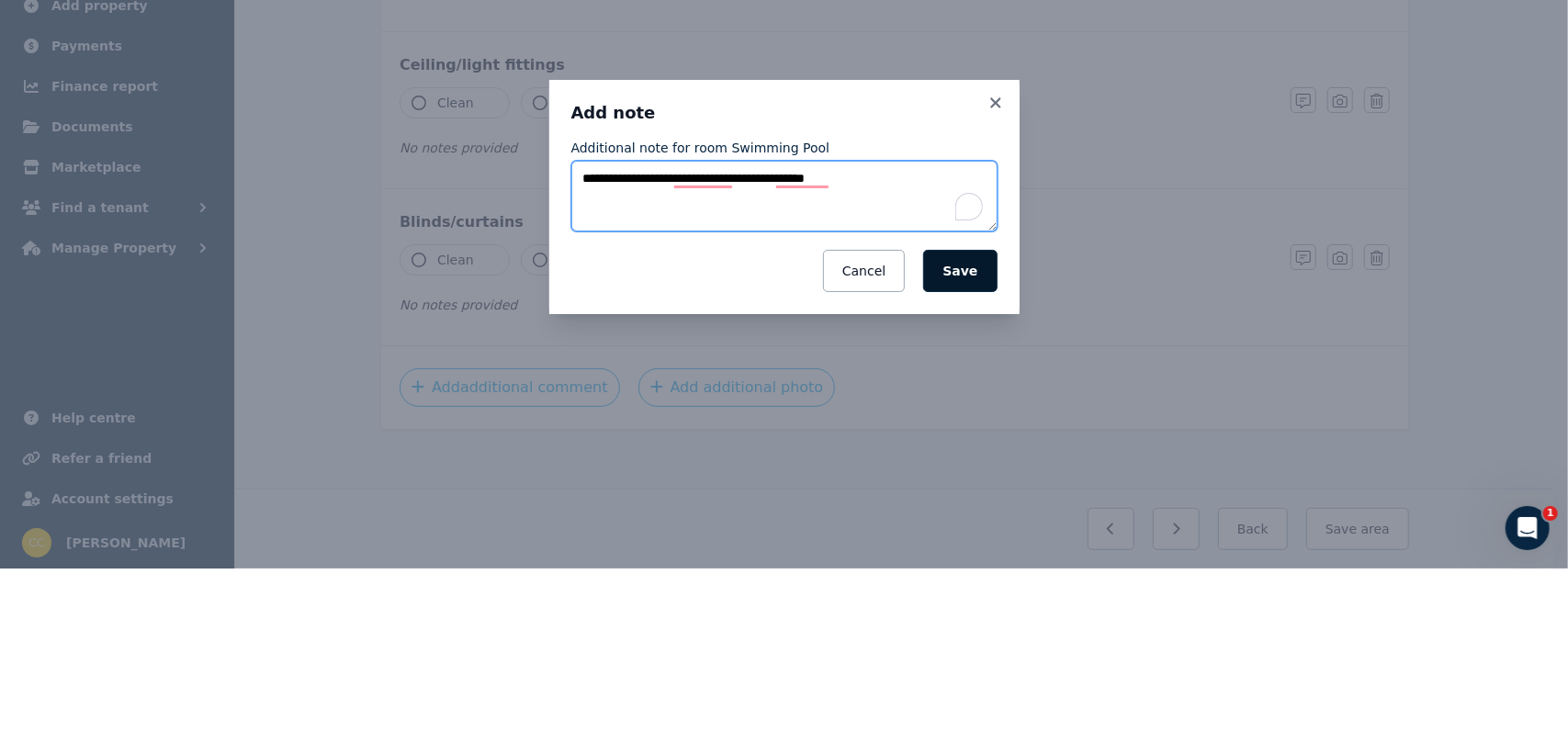
type textarea "**********"
click at [985, 446] on button "Save" at bounding box center [960, 444] width 74 height 42
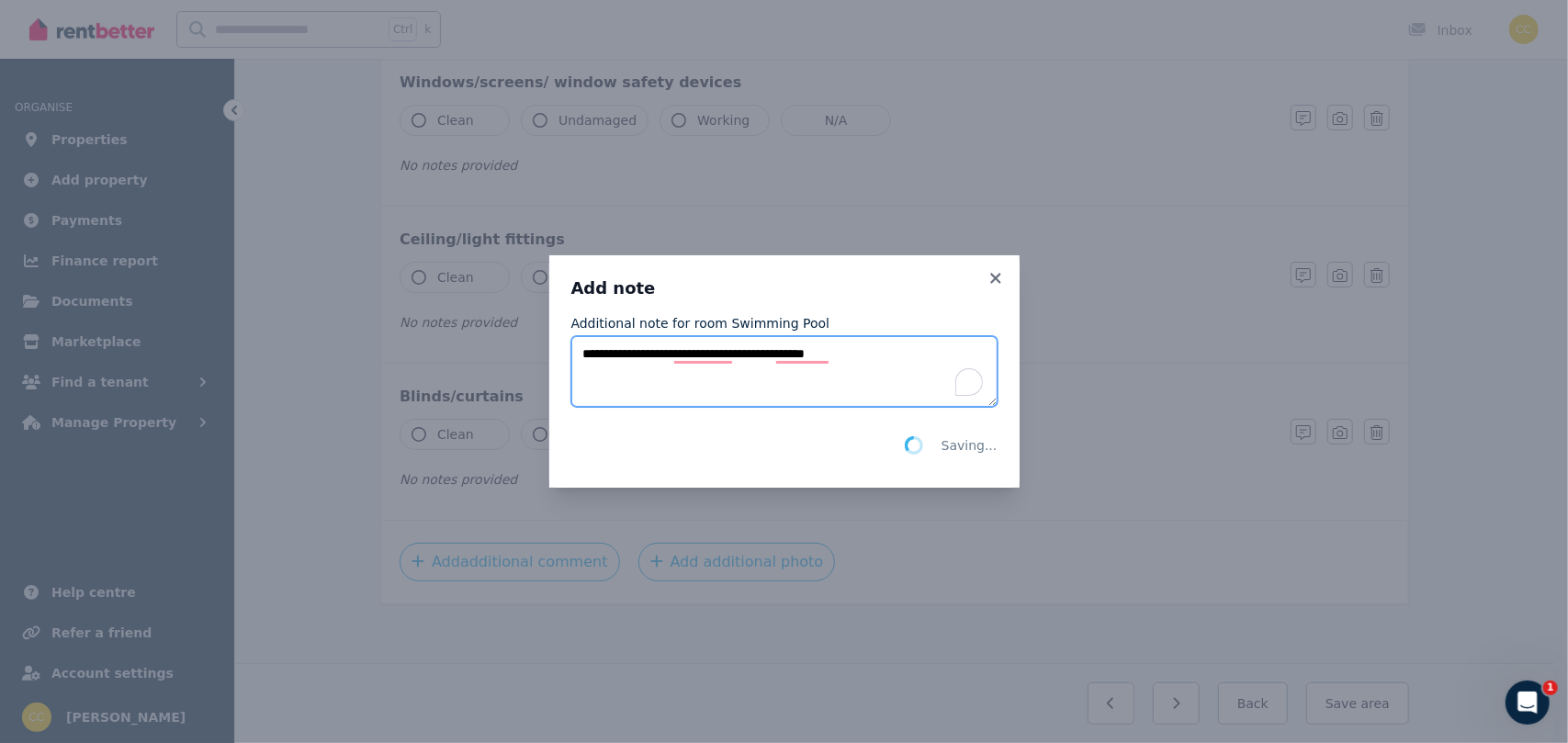
click at [908, 358] on textarea "**********" at bounding box center [784, 371] width 426 height 71
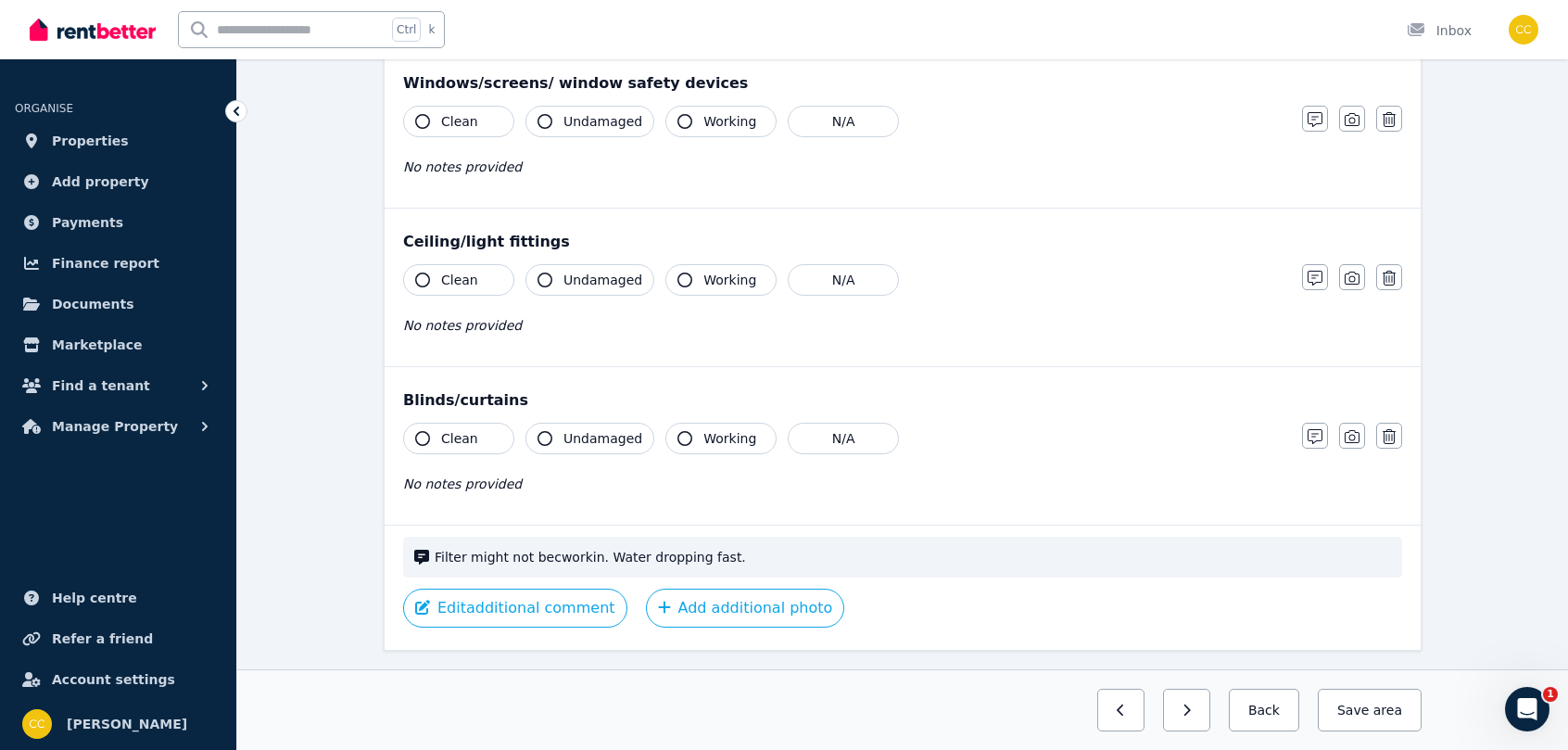
scroll to position [0, 0]
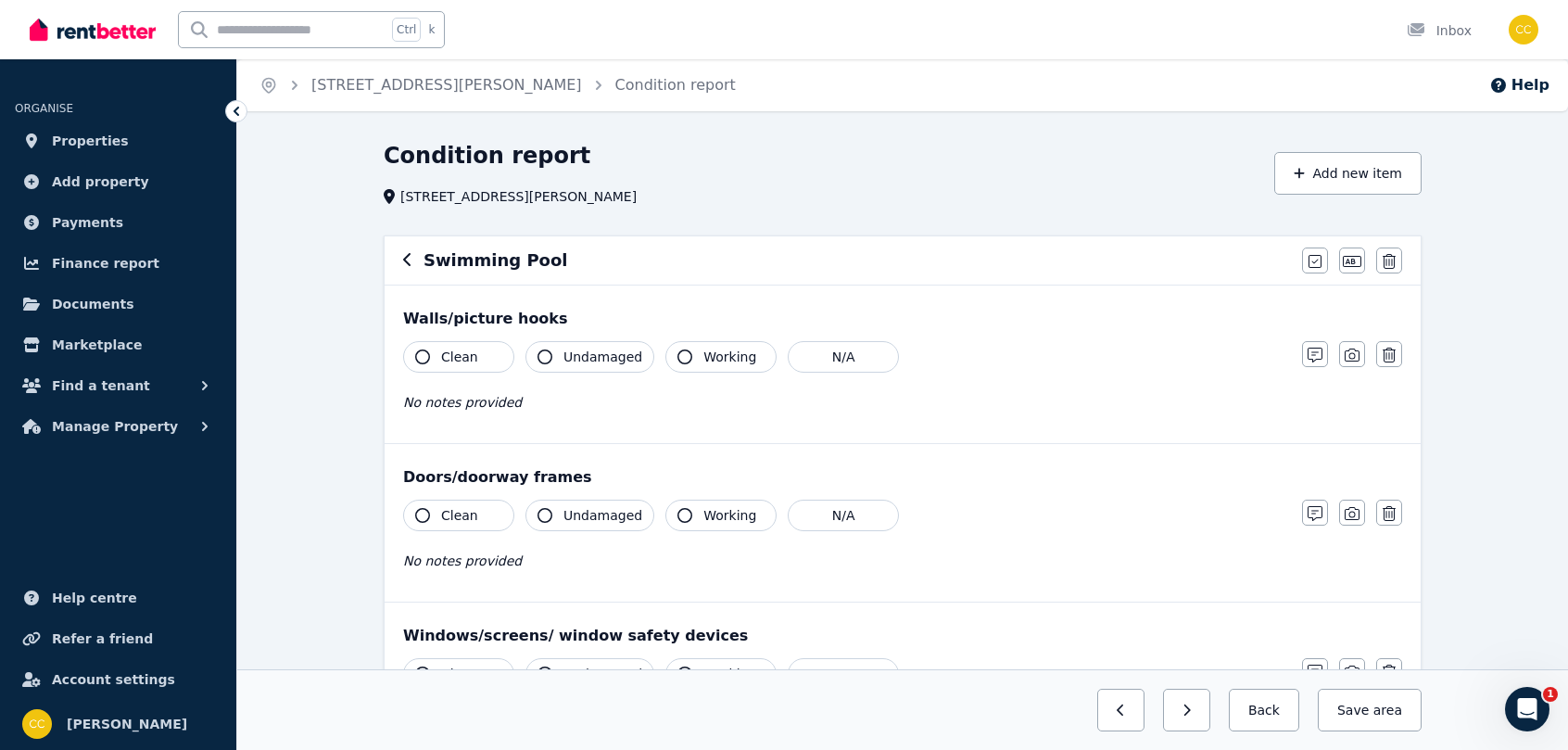
click at [1172, 520] on div "Condition report [STREET_ADDRESS][PERSON_NAME] Add new item Swimming Pool Mark …" at bounding box center [903, 745] width 1330 height 1209
click at [689, 171] on div "Condition report" at bounding box center [823, 158] width 879 height 35
